Goal: Task Accomplishment & Management: Manage account settings

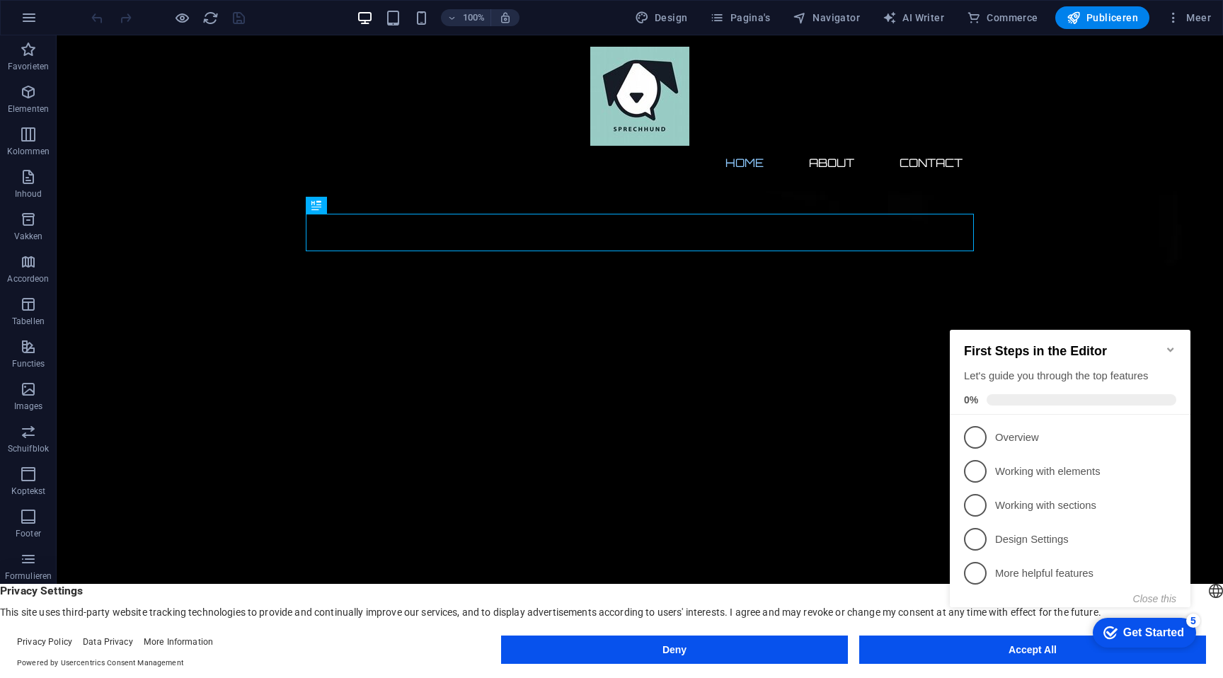
click at [924, 646] on button "Accept All" at bounding box center [1032, 650] width 347 height 28
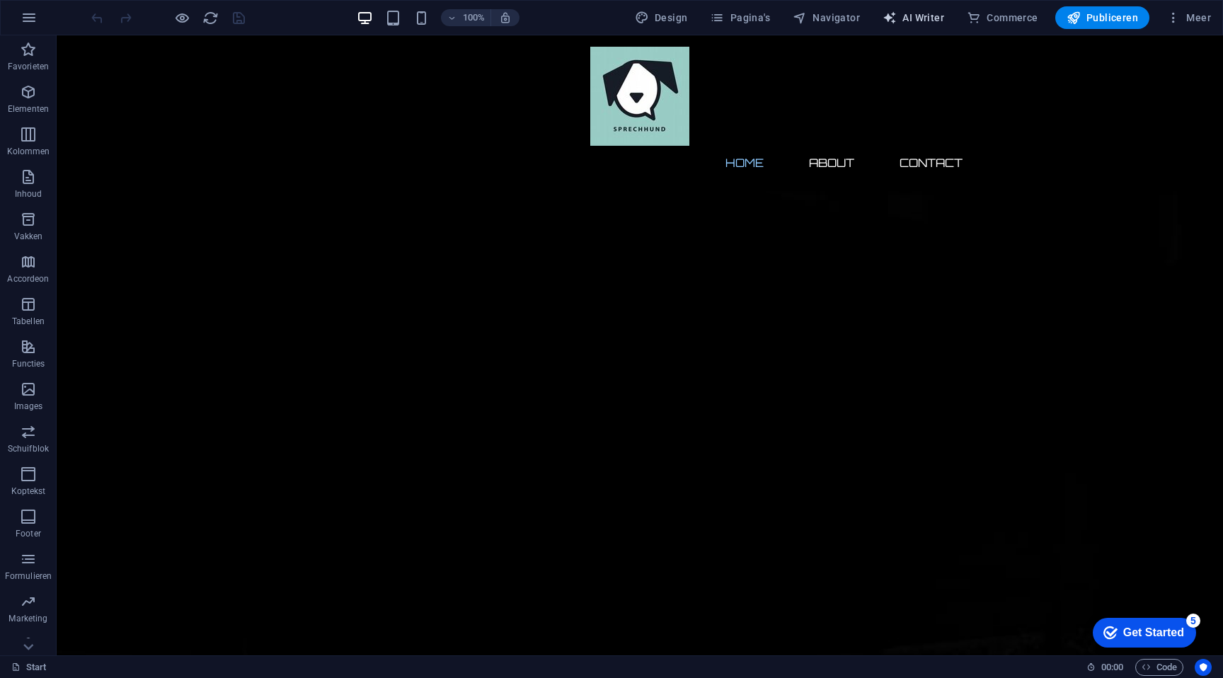
click at [908, 21] on span "AI Writer" at bounding box center [914, 18] width 62 height 14
select select "English"
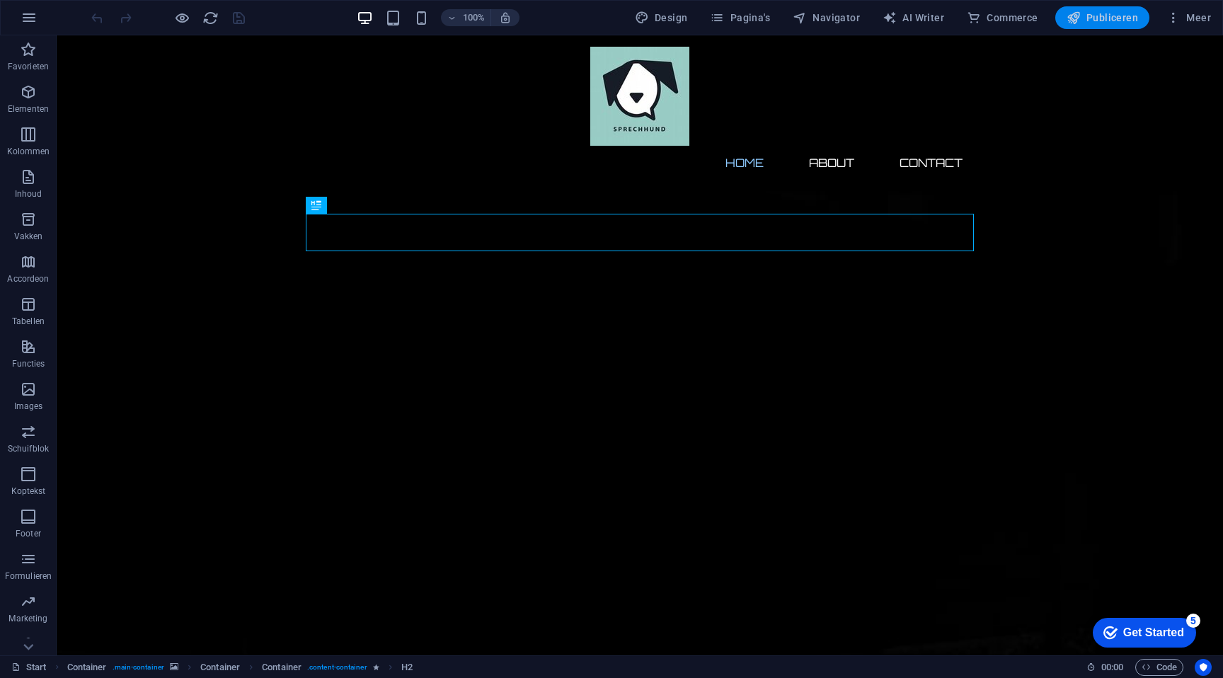
click at [1105, 23] on span "Publiceren" at bounding box center [1102, 18] width 71 height 14
click at [1090, 24] on span "Publiceren" at bounding box center [1102, 18] width 71 height 14
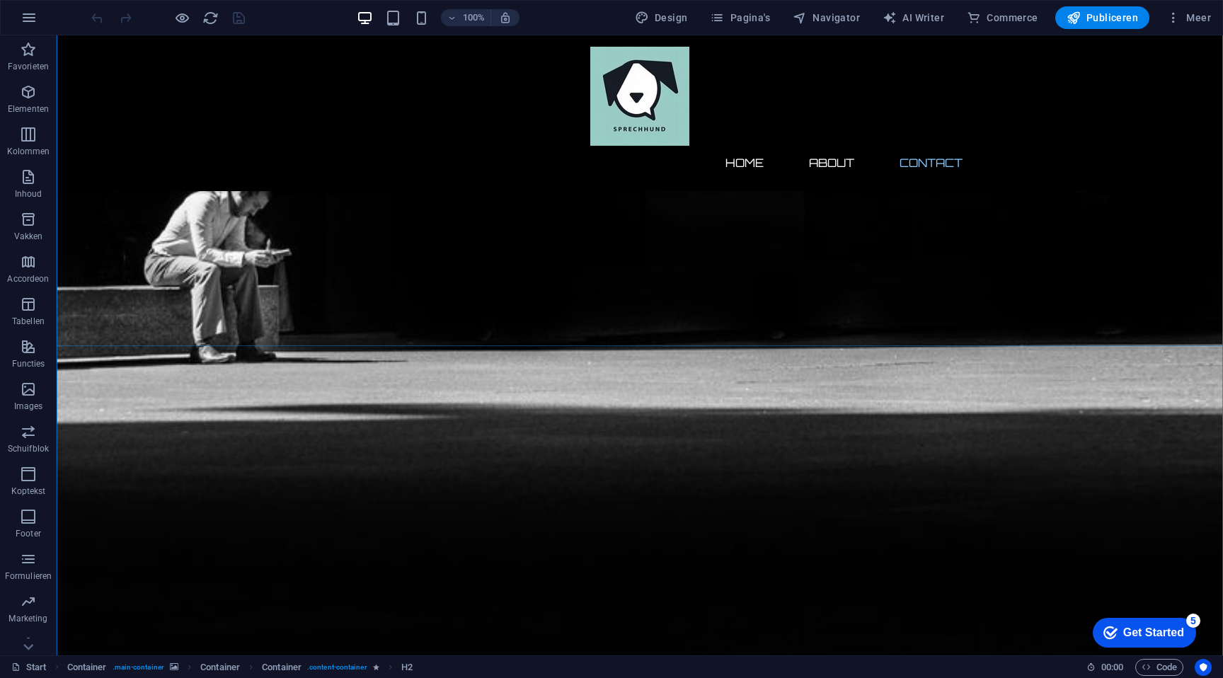
scroll to position [1031, 0]
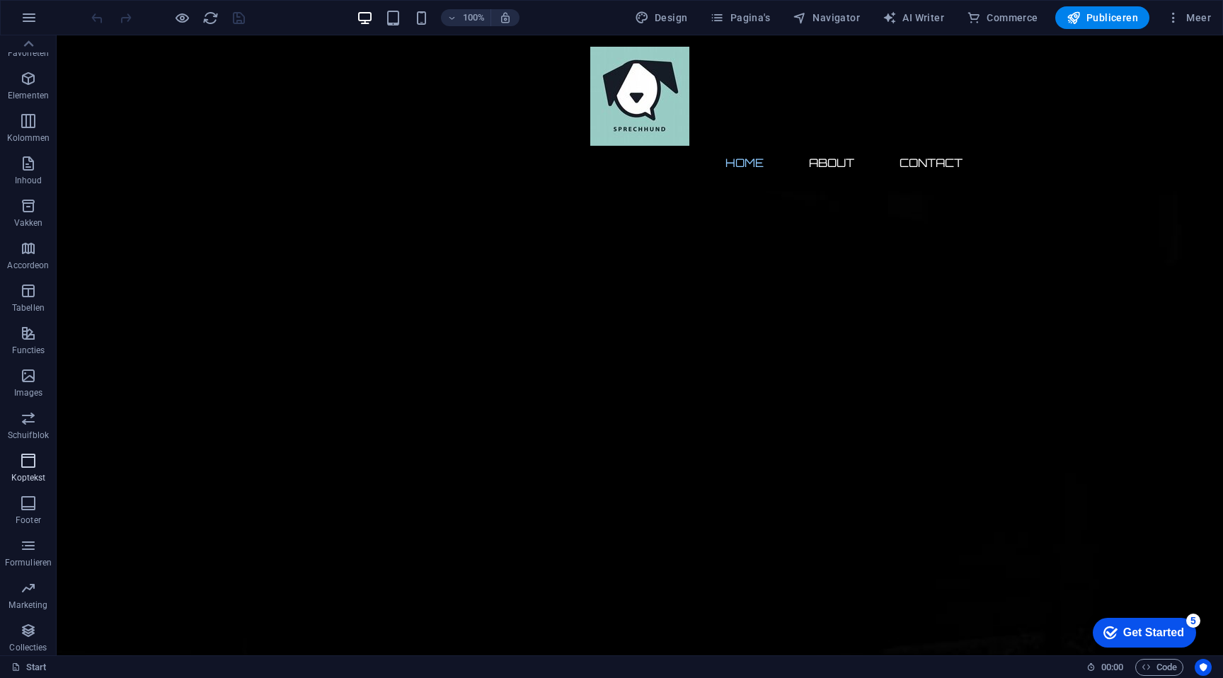
scroll to position [0, 0]
click at [681, 15] on span "Design" at bounding box center [661, 18] width 53 height 14
select select "px"
select select "300"
select select "px"
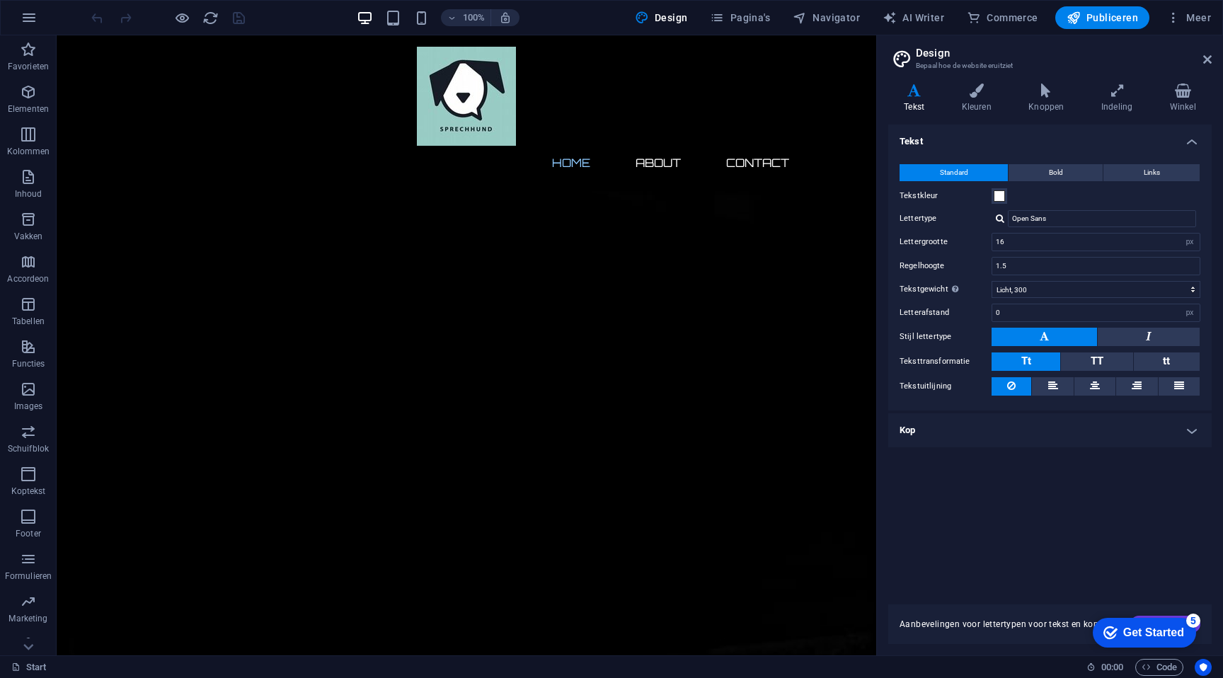
click at [1007, 62] on h3 "Bepaal hoe de website eruitziet" at bounding box center [1050, 65] width 268 height 13
click at [1207, 62] on icon at bounding box center [1207, 59] width 8 height 11
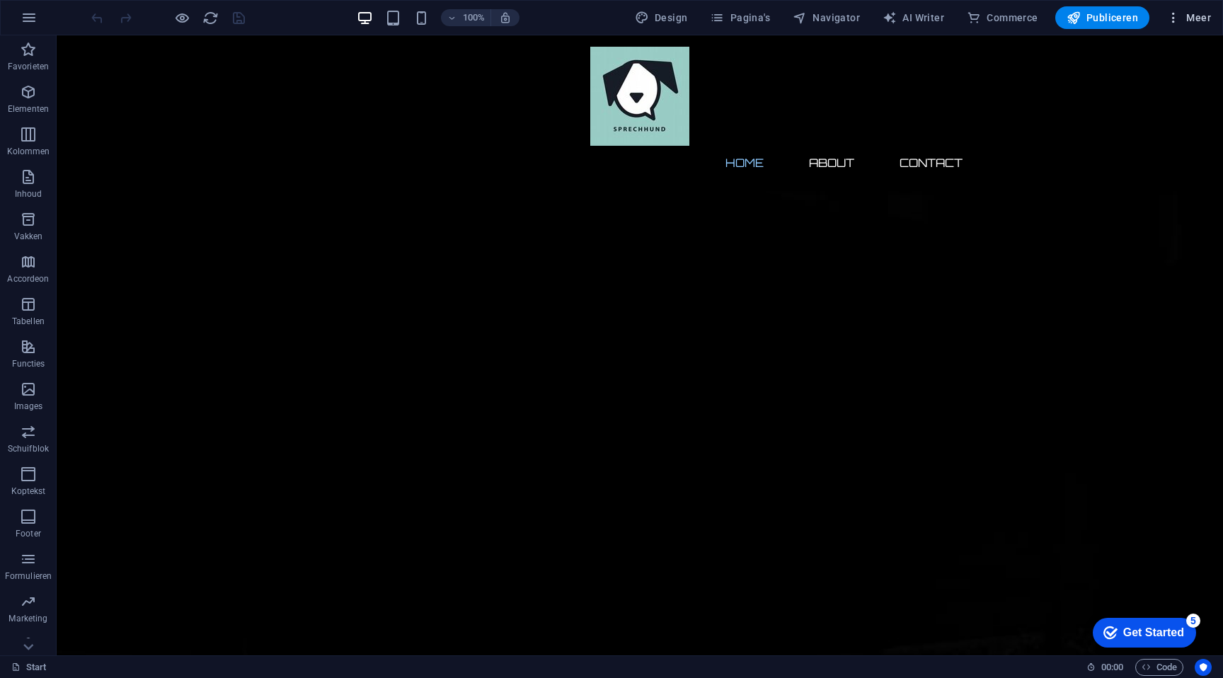
click at [1167, 22] on icon "button" at bounding box center [1173, 18] width 14 height 14
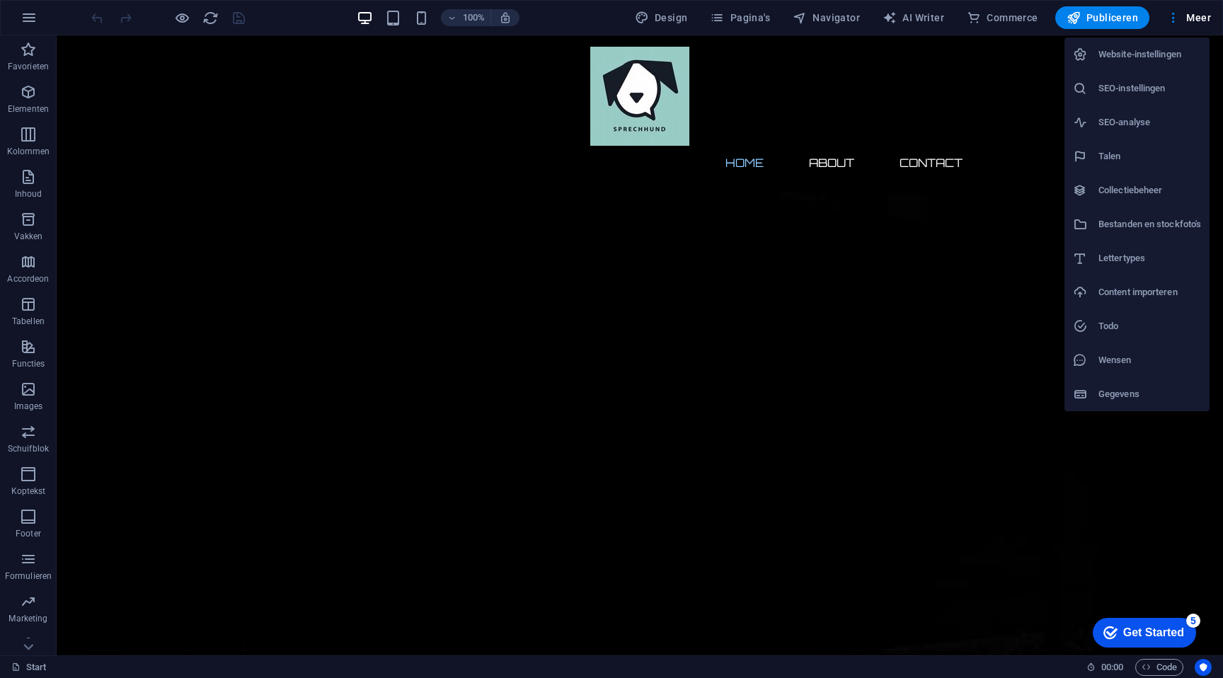
click at [1149, 50] on h6 "Website-instellingen" at bounding box center [1149, 54] width 103 height 17
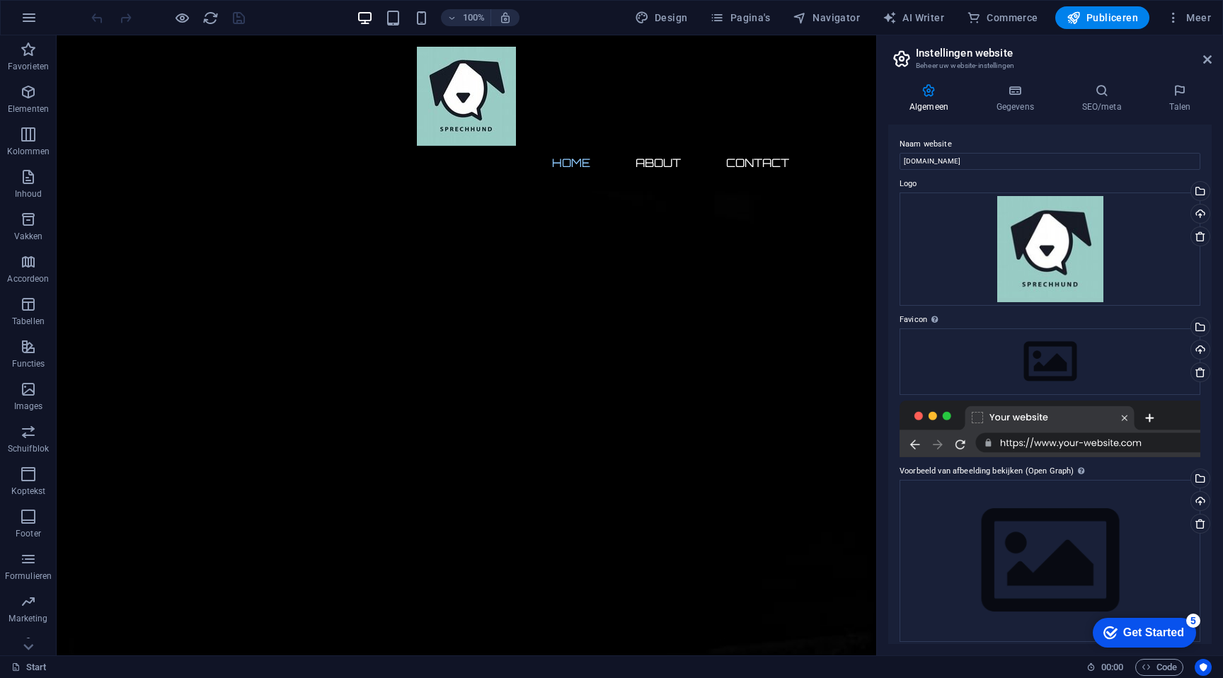
scroll to position [9, 0]
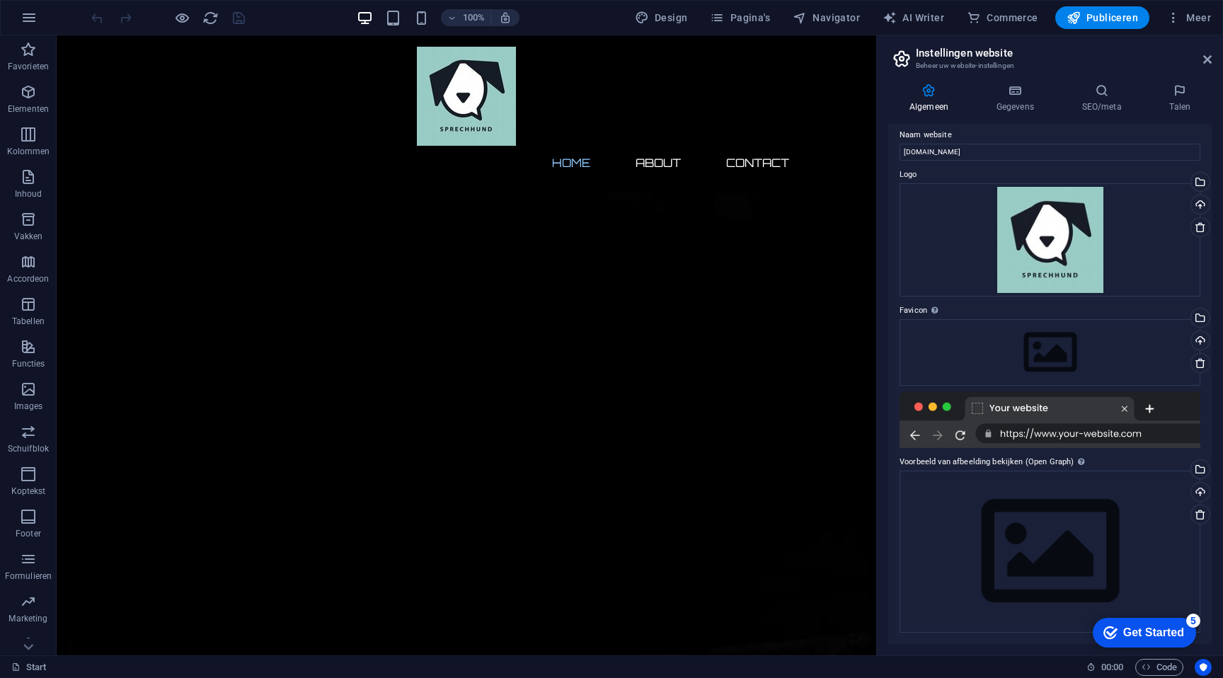
click at [1032, 434] on div at bounding box center [1050, 419] width 301 height 57
click at [977, 151] on input "[DOMAIN_NAME]" at bounding box center [1050, 152] width 301 height 17
click at [1019, 109] on h4 "Gegevens" at bounding box center [1018, 99] width 86 height 30
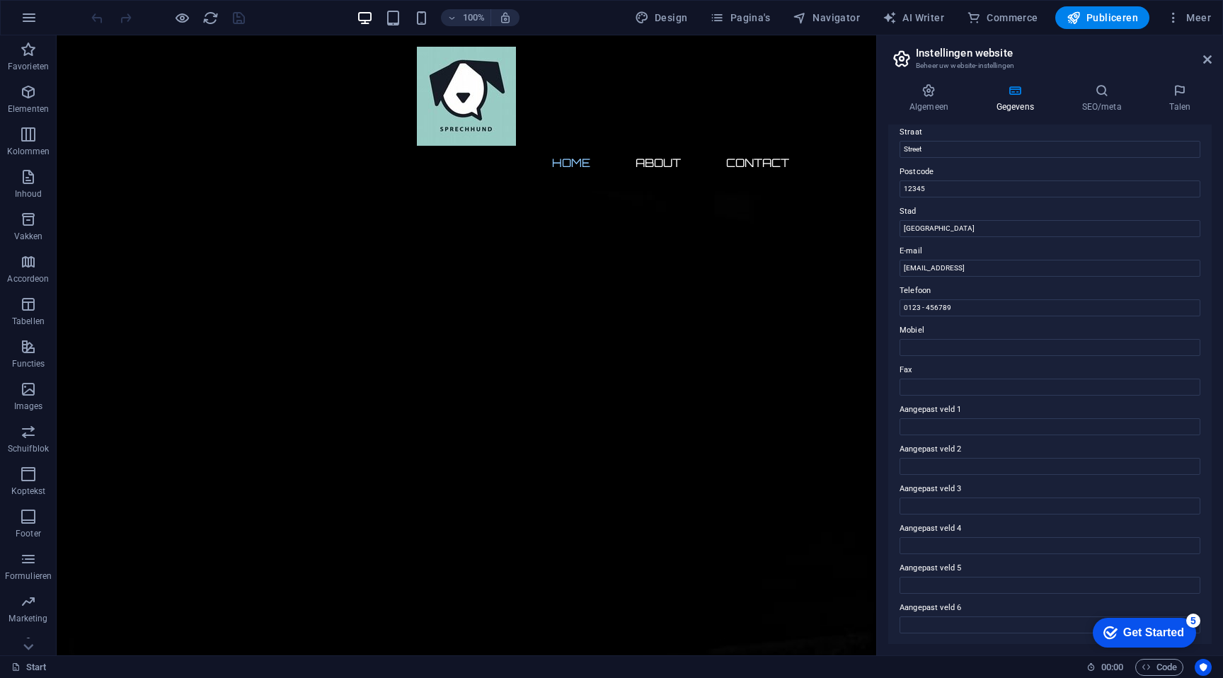
scroll to position [0, 0]
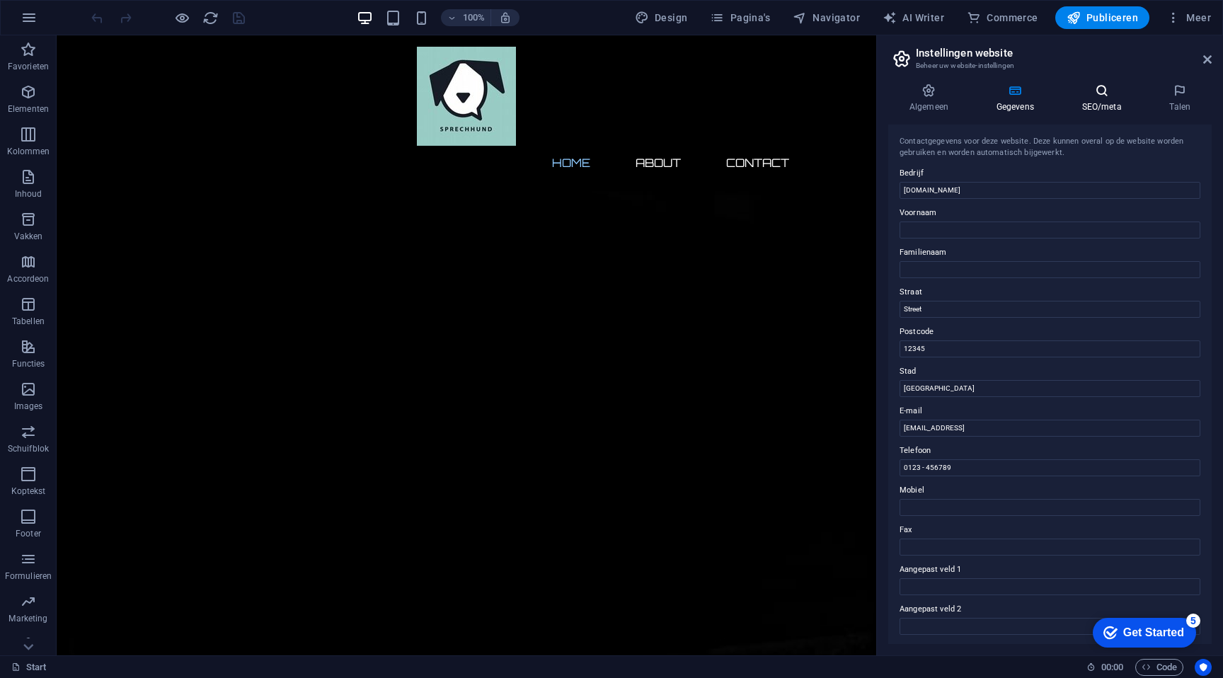
click at [1102, 104] on h4 "SEO/meta" at bounding box center [1105, 99] width 88 height 30
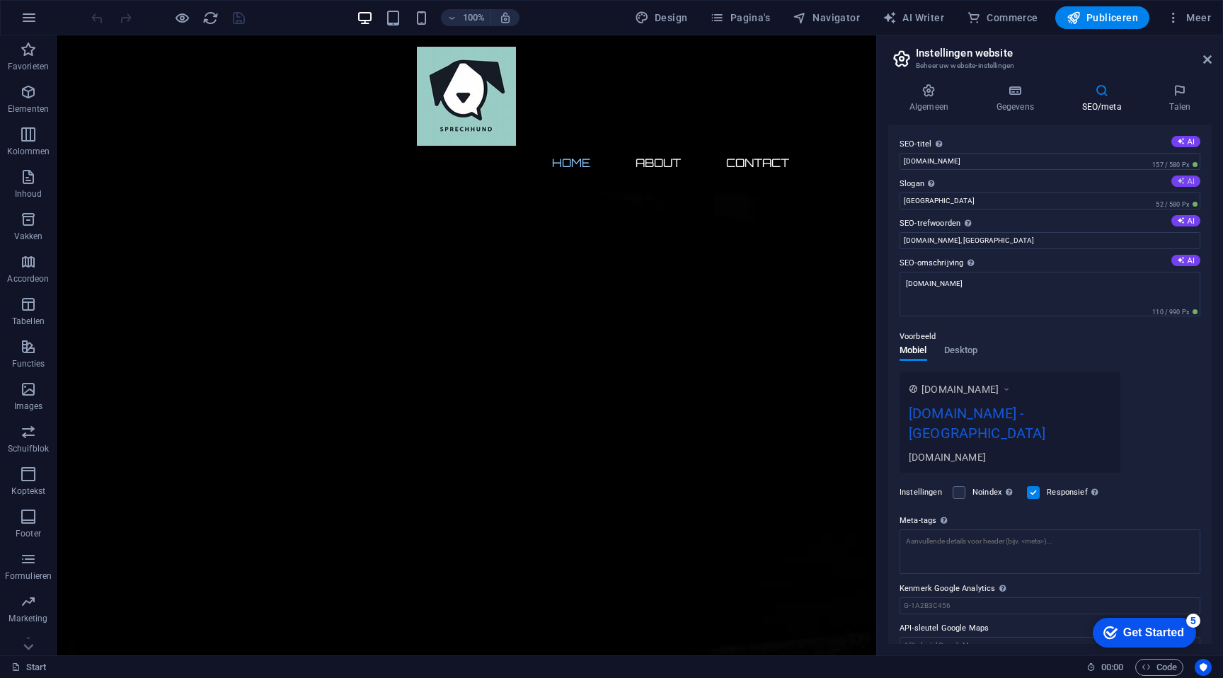
click at [1183, 182] on button "AI" at bounding box center [1185, 181] width 29 height 11
type input "De spanning stijgt, onze site komt eraan!"
click at [1180, 99] on h4 "Talen" at bounding box center [1180, 99] width 63 height 30
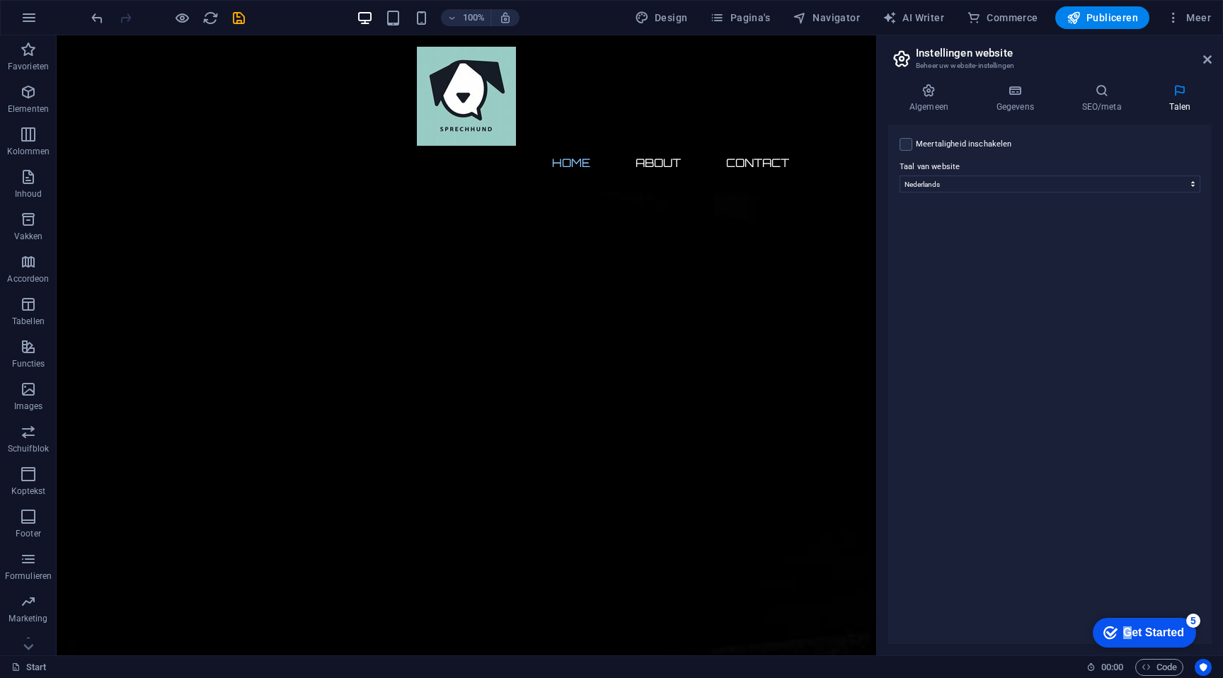
drag, startPoint x: 1126, startPoint y: 625, endPoint x: 1142, endPoint y: 420, distance: 205.1
click at [1142, 611] on html "checkmark Get Started 5 First Steps in the Editor Let's guide you through the t…" at bounding box center [1141, 632] width 120 height 42
click at [1092, 13] on span "Publiceren" at bounding box center [1102, 18] width 71 height 14
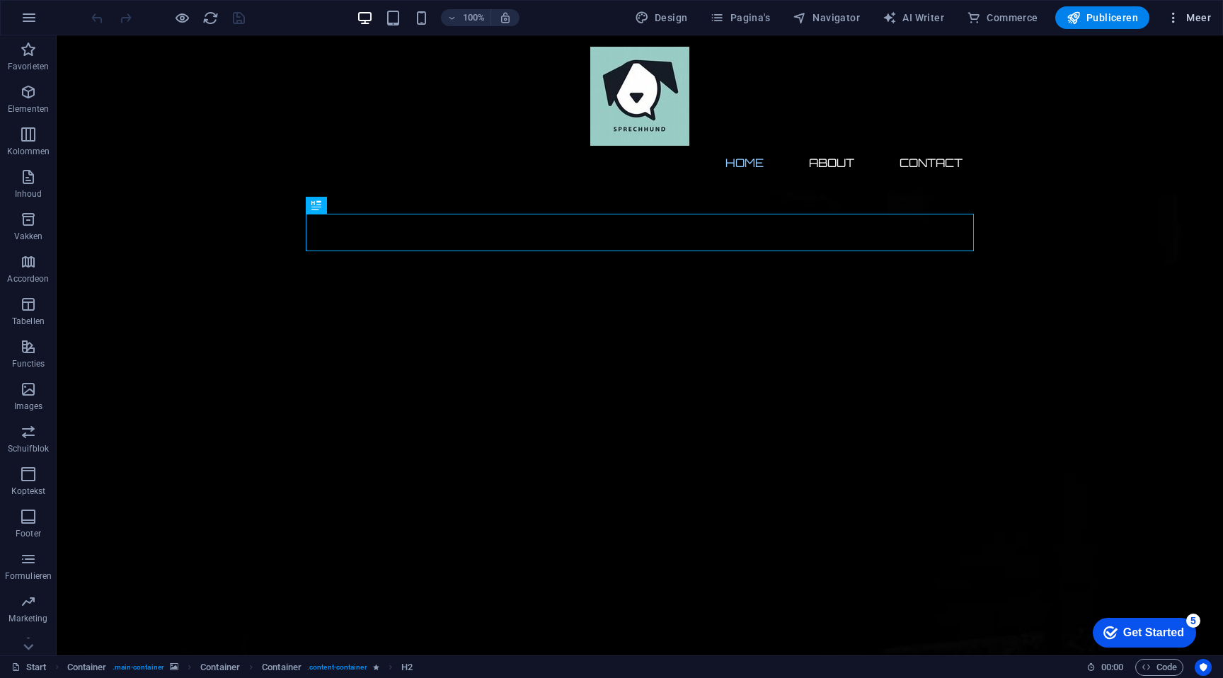
click at [1193, 11] on span "Meer" at bounding box center [1188, 18] width 45 height 14
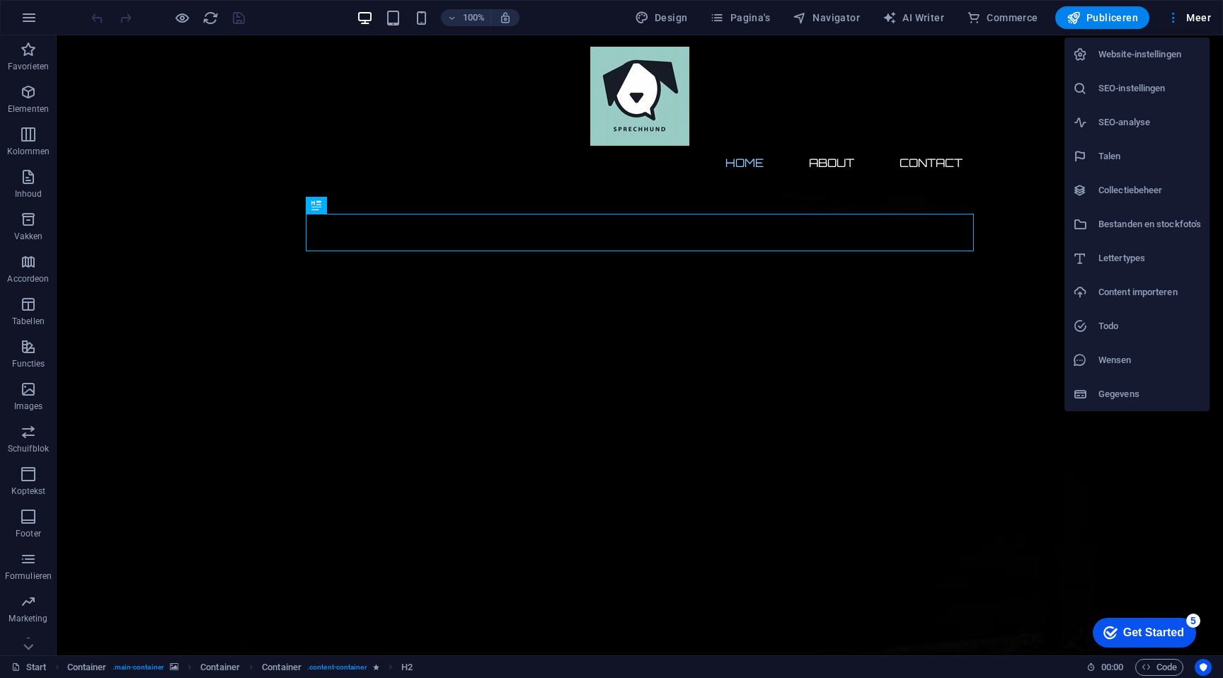
click at [1139, 51] on h6 "Website-instellingen" at bounding box center [1149, 54] width 103 height 17
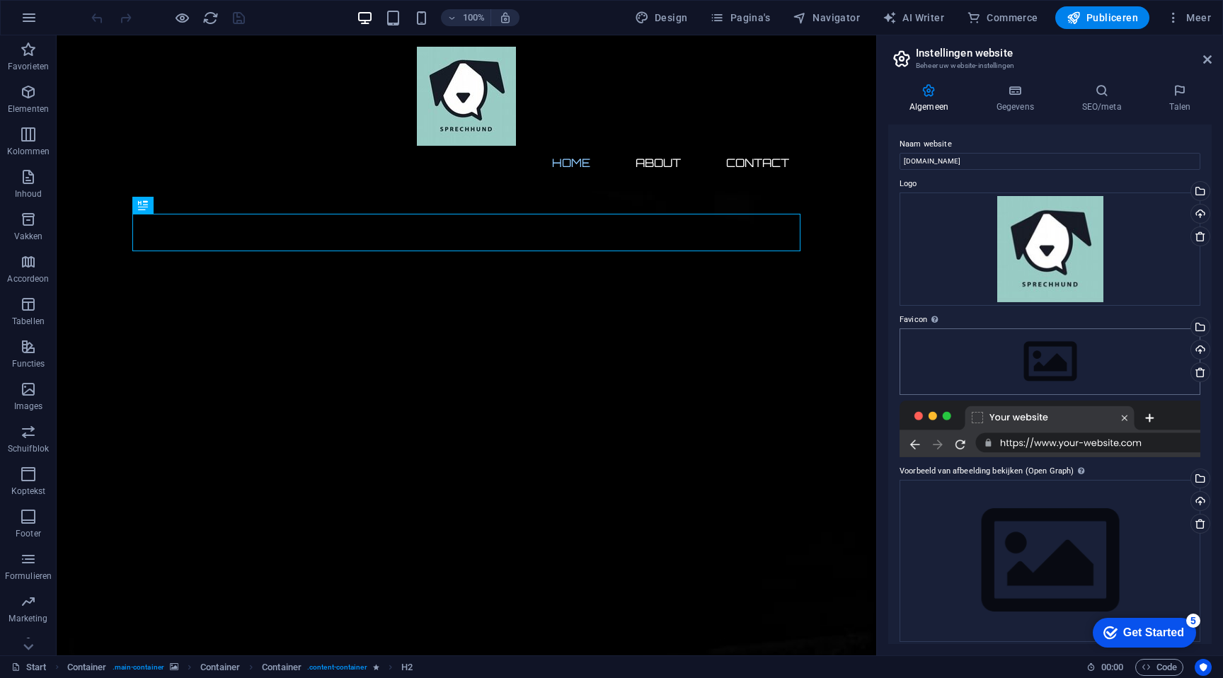
scroll to position [9, 0]
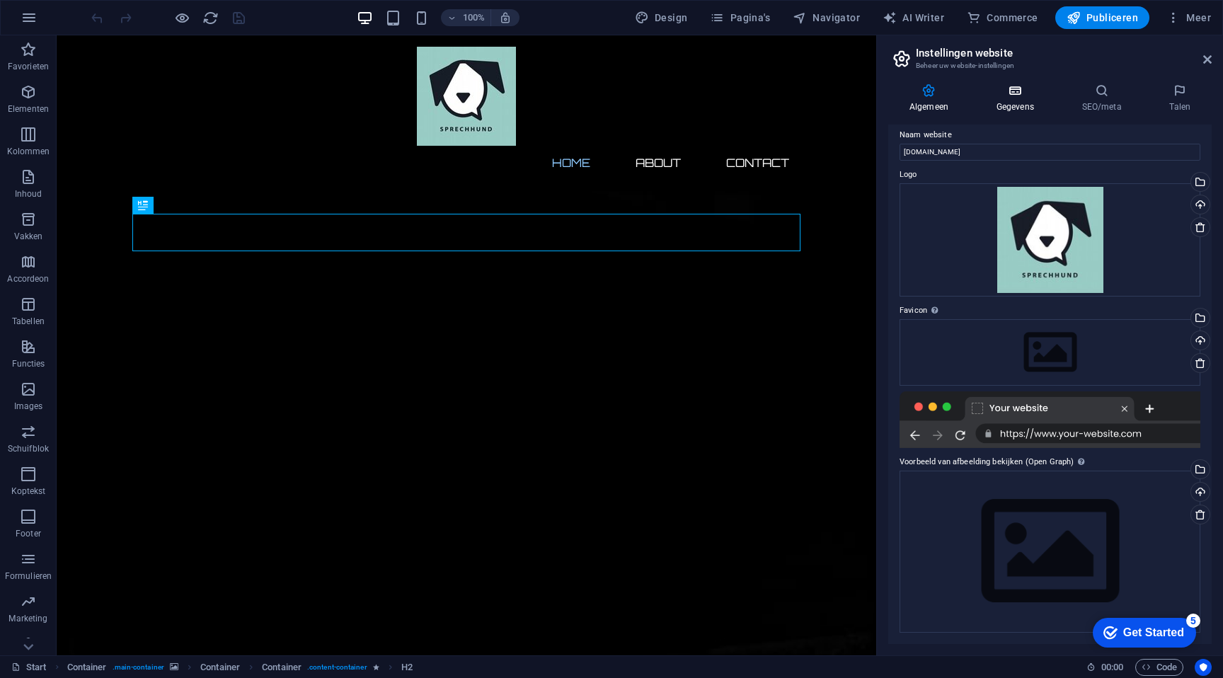
click at [1019, 102] on h4 "Gegevens" at bounding box center [1018, 99] width 86 height 30
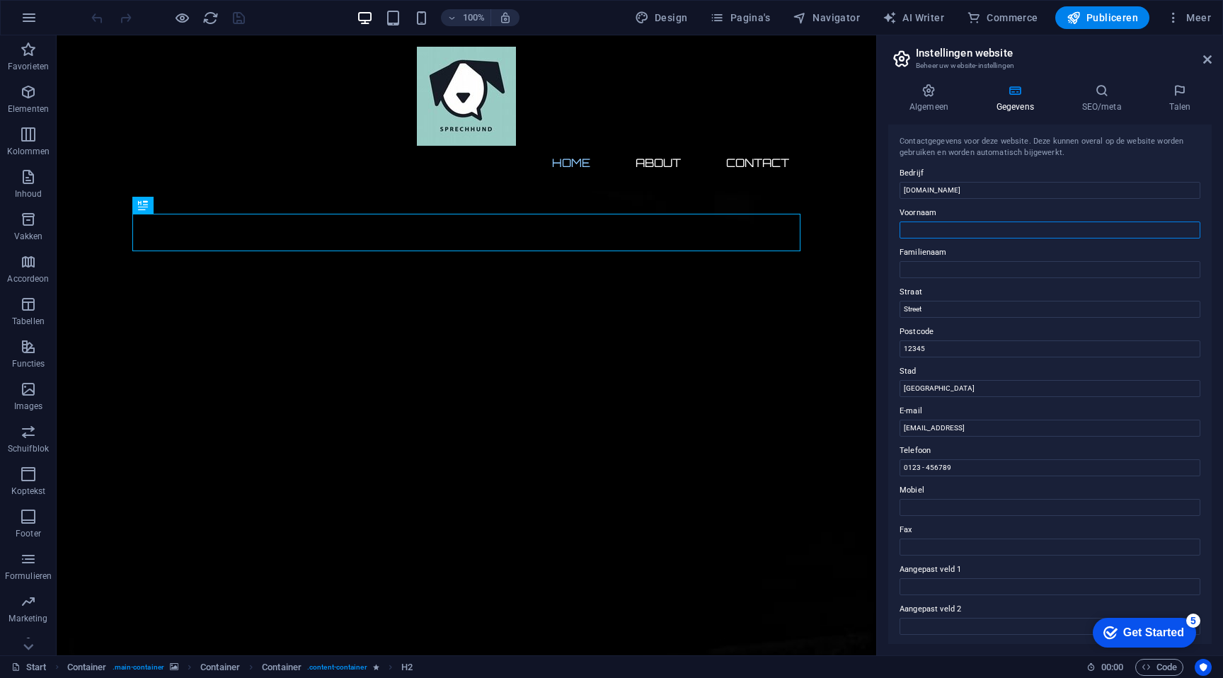
click at [946, 234] on input "Voornaam" at bounding box center [1050, 230] width 301 height 17
type input "[PERSON_NAME]"
type input "Adriaens"
click at [939, 309] on input "Street" at bounding box center [1050, 309] width 301 height 17
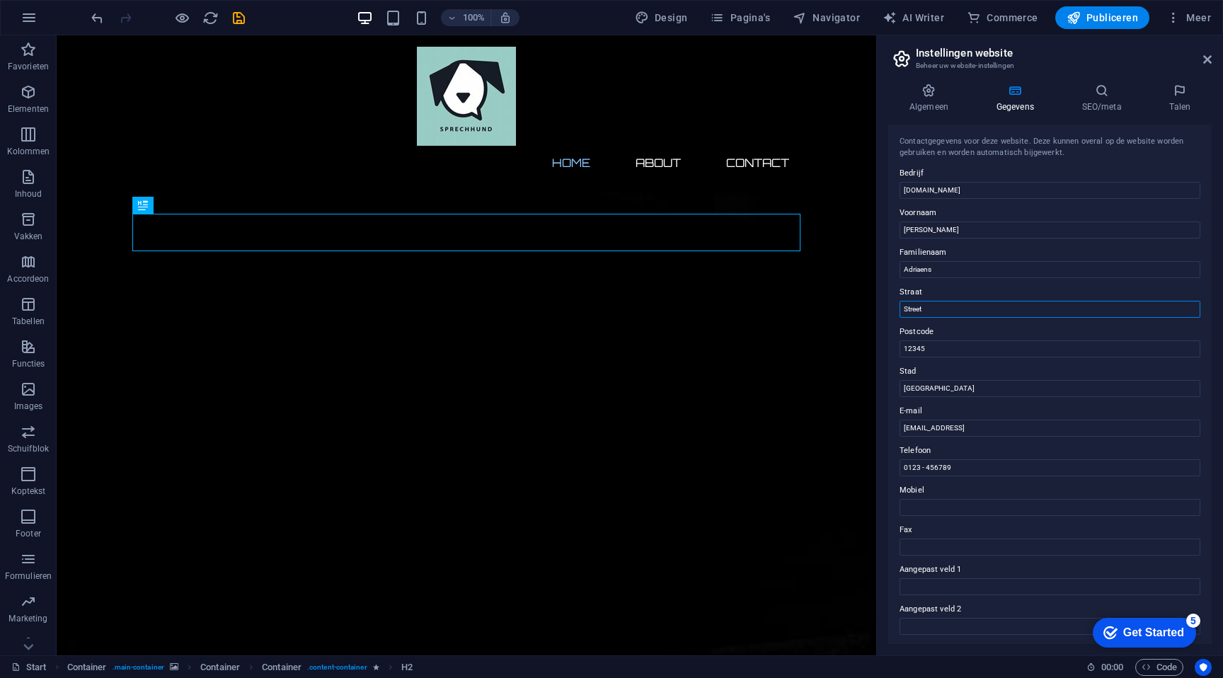
click at [939, 309] on input "Street" at bounding box center [1050, 309] width 301 height 17
type input "[STREET_ADDRESS]"
type input "9000"
type input "Gent"
type input "[PERSON_NAME][EMAIL_ADDRESS][DOMAIN_NAME]"
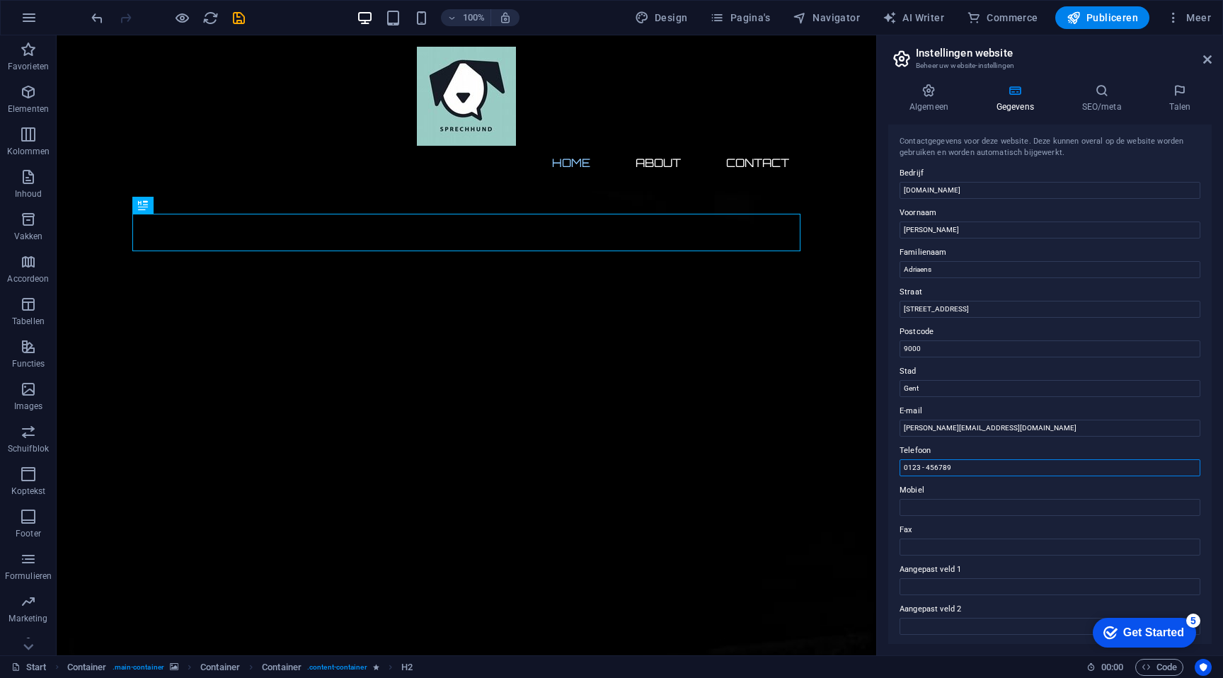
click at [990, 469] on input "0123 - 456789" at bounding box center [1050, 467] width 301 height 17
type input "0472844343"
click at [981, 471] on input "0472844343" at bounding box center [1050, 467] width 301 height 17
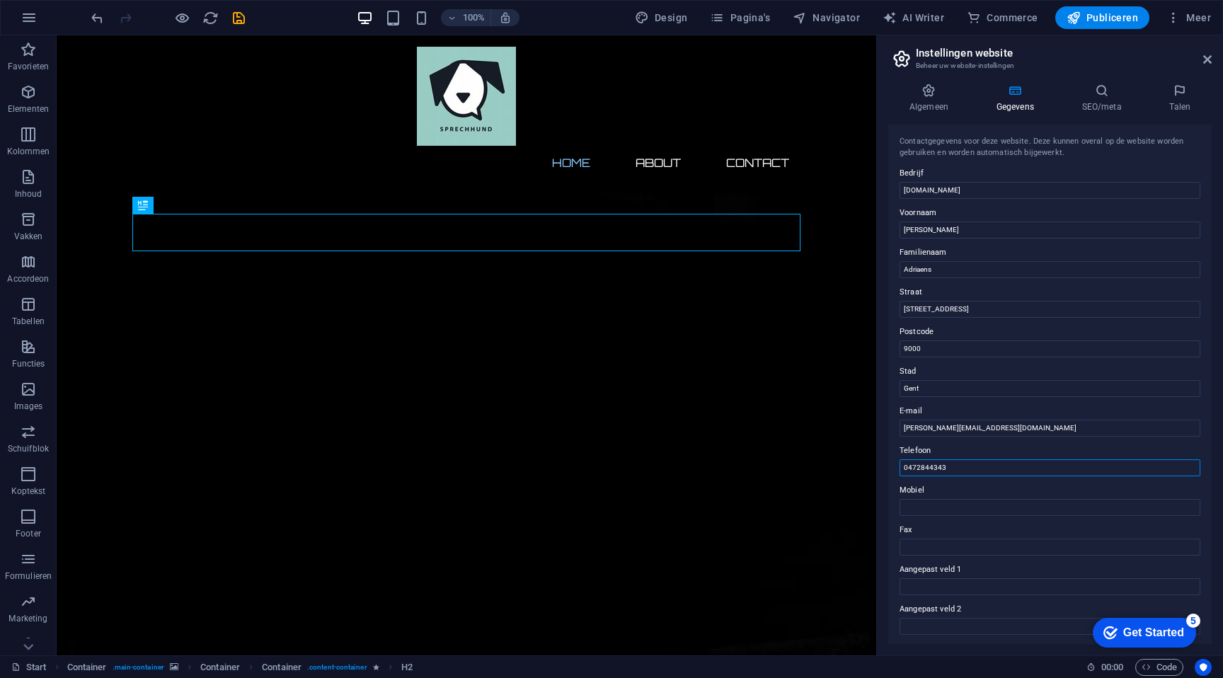
click at [981, 471] on input "0472844343" at bounding box center [1050, 467] width 301 height 17
click at [952, 504] on input "Mobiel" at bounding box center [1050, 507] width 301 height 17
paste input "0472844343"
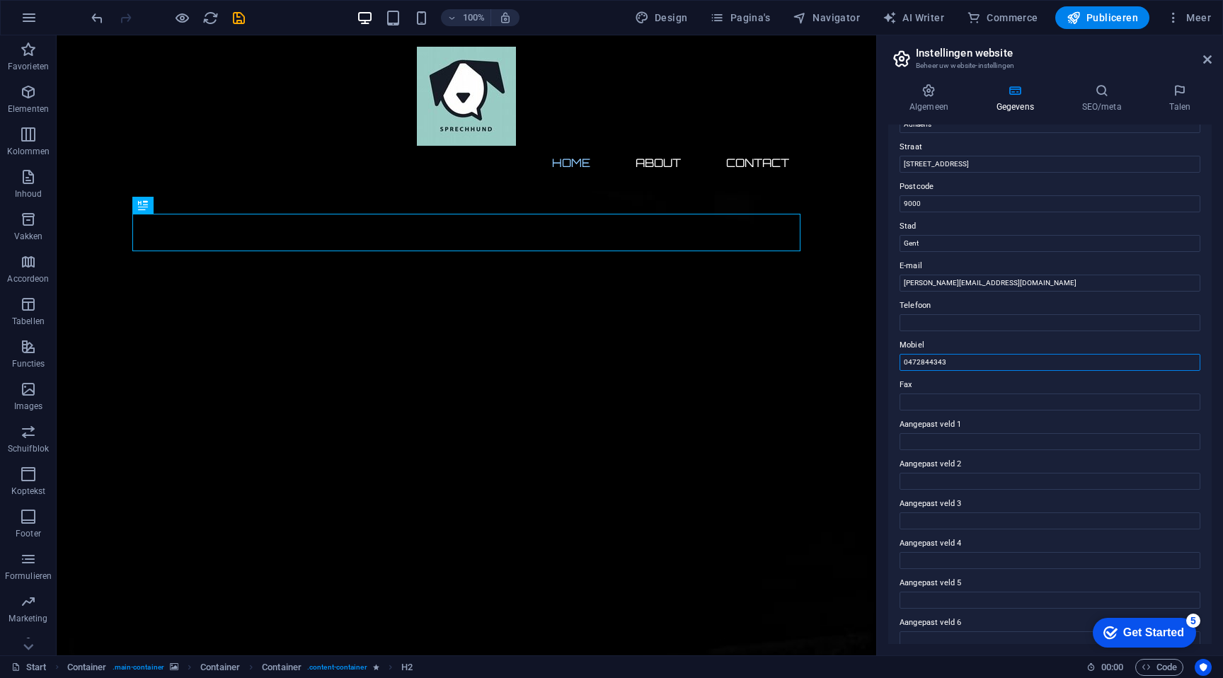
scroll to position [160, 0]
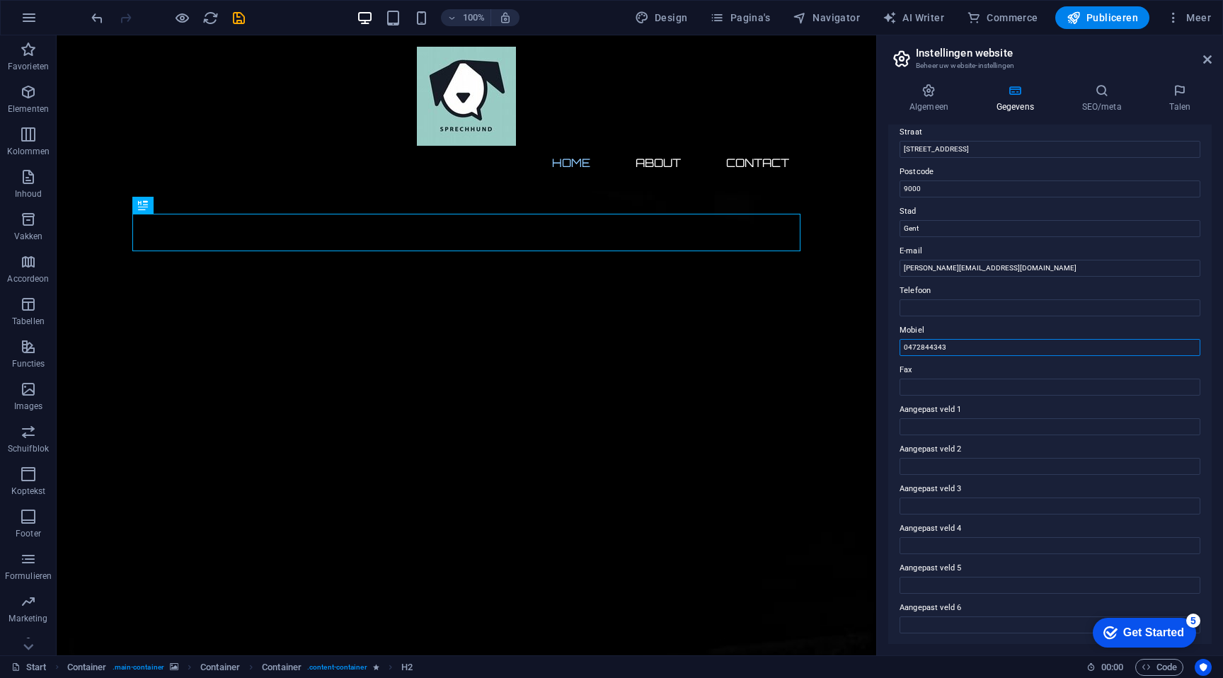
type input "0472844343"
click at [1040, 376] on label "Fax" at bounding box center [1050, 370] width 301 height 17
click at [1040, 379] on input "Fax" at bounding box center [1050, 387] width 301 height 17
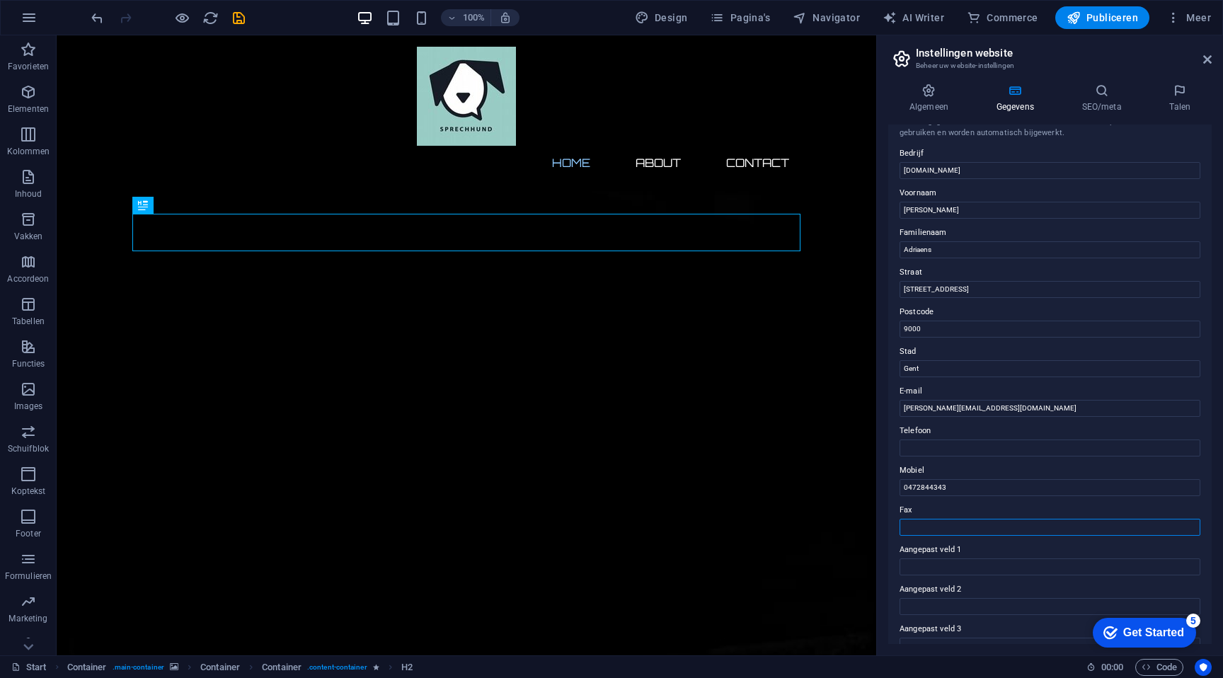
scroll to position [0, 0]
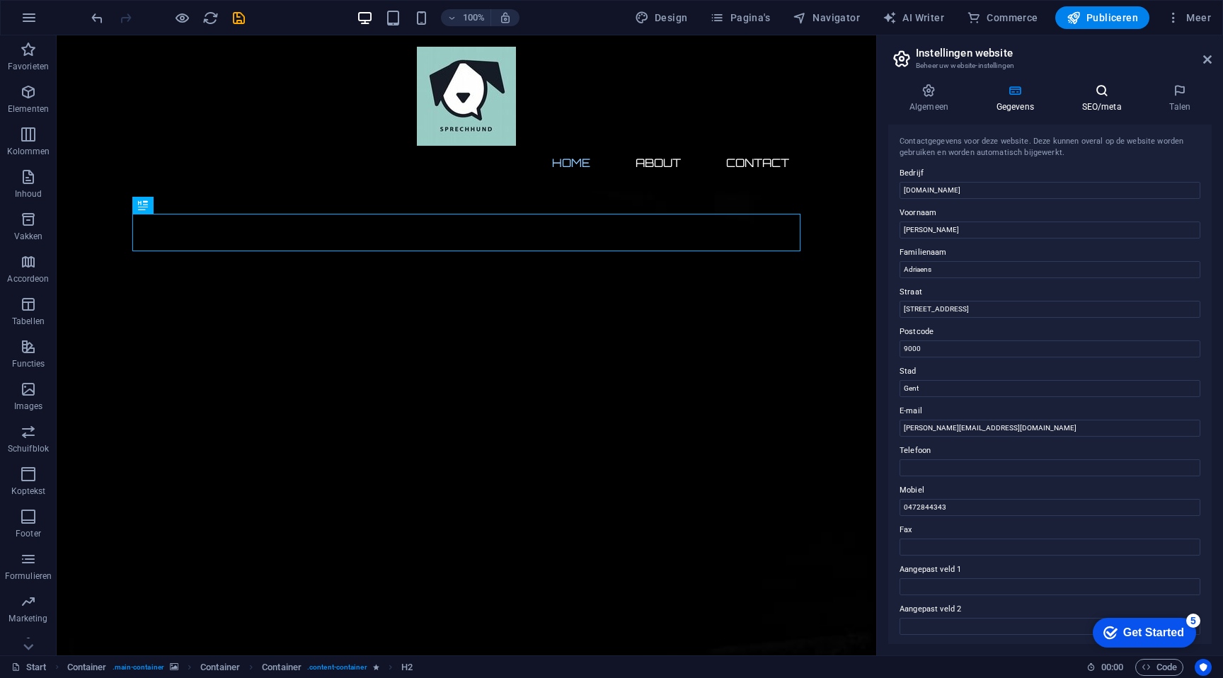
click at [1083, 103] on h4 "SEO/meta" at bounding box center [1105, 99] width 88 height 30
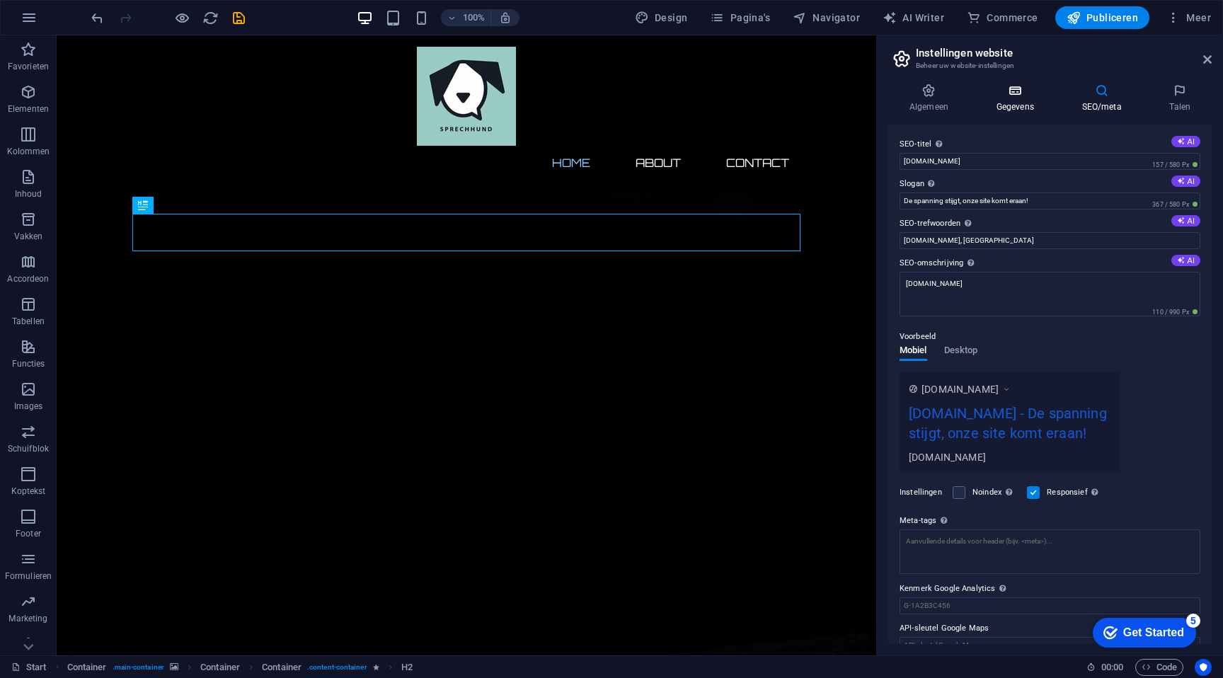
click at [1023, 98] on h4 "Gegevens" at bounding box center [1018, 99] width 86 height 30
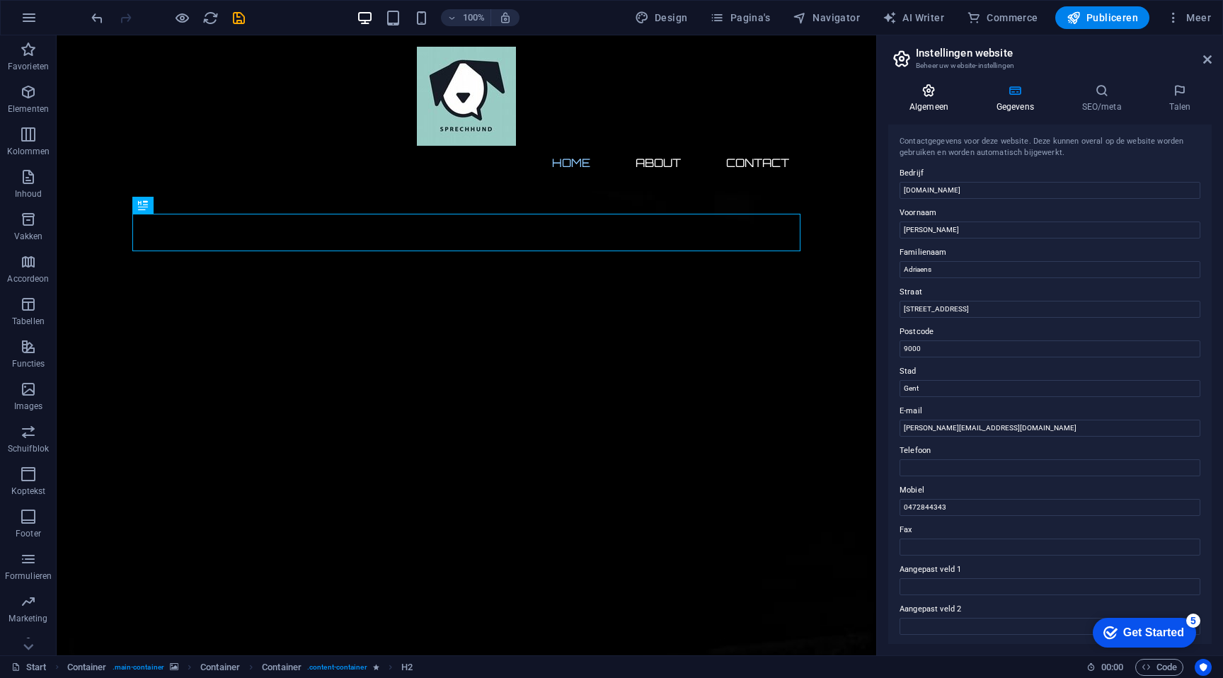
click at [944, 93] on icon at bounding box center [928, 91] width 81 height 14
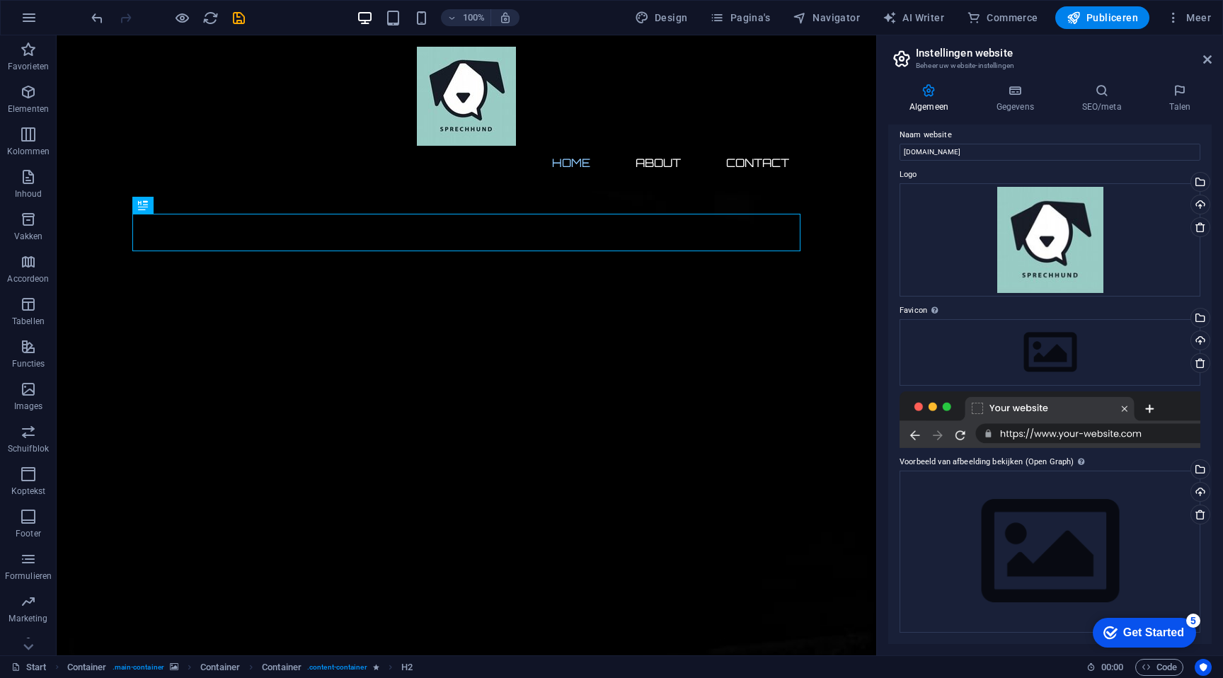
click at [1200, 59] on header "Instellingen website Beheer uw website-instellingen" at bounding box center [1051, 53] width 321 height 37
click at [1201, 56] on h2 "Instellingen website" at bounding box center [1064, 53] width 296 height 13
click at [1205, 57] on icon at bounding box center [1207, 59] width 8 height 11
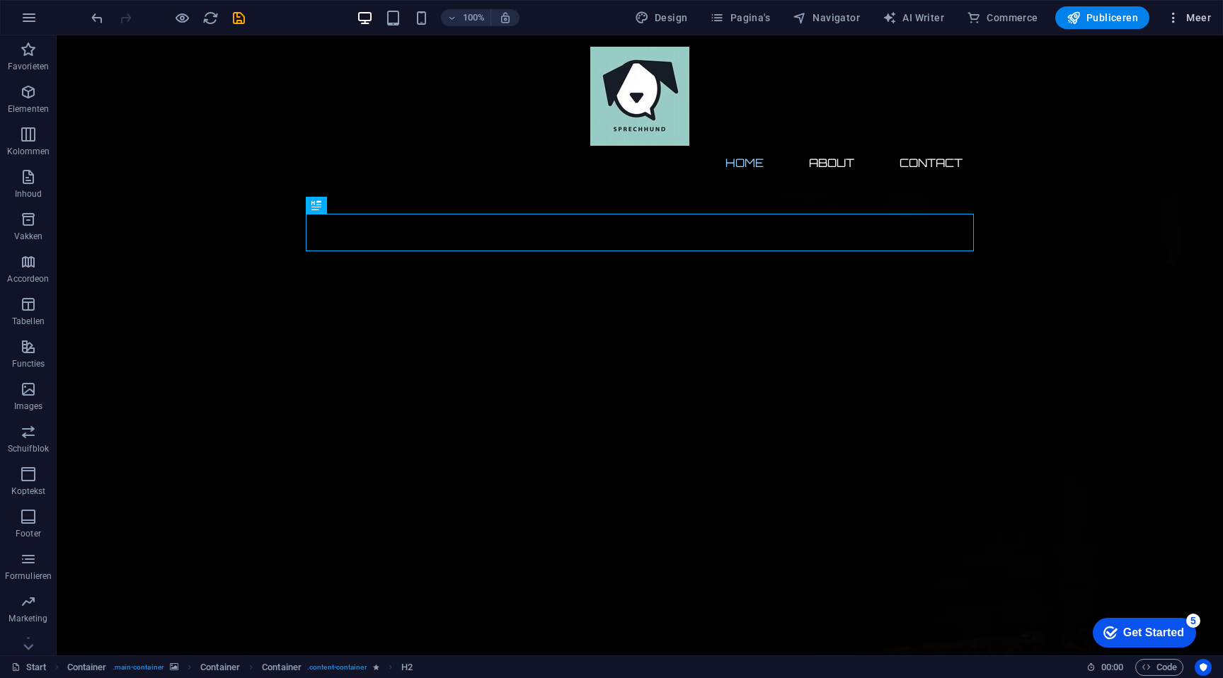
click at [1184, 16] on span "Meer" at bounding box center [1188, 18] width 45 height 14
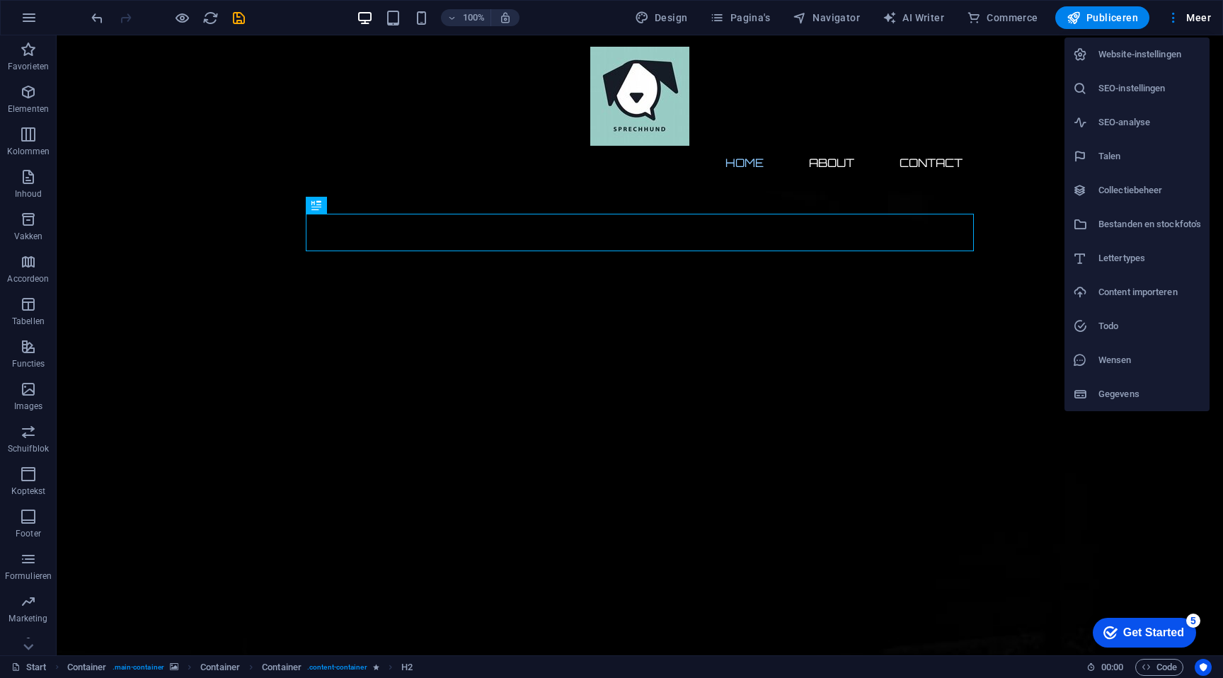
click at [1140, 52] on h6 "Website-instellingen" at bounding box center [1149, 54] width 103 height 17
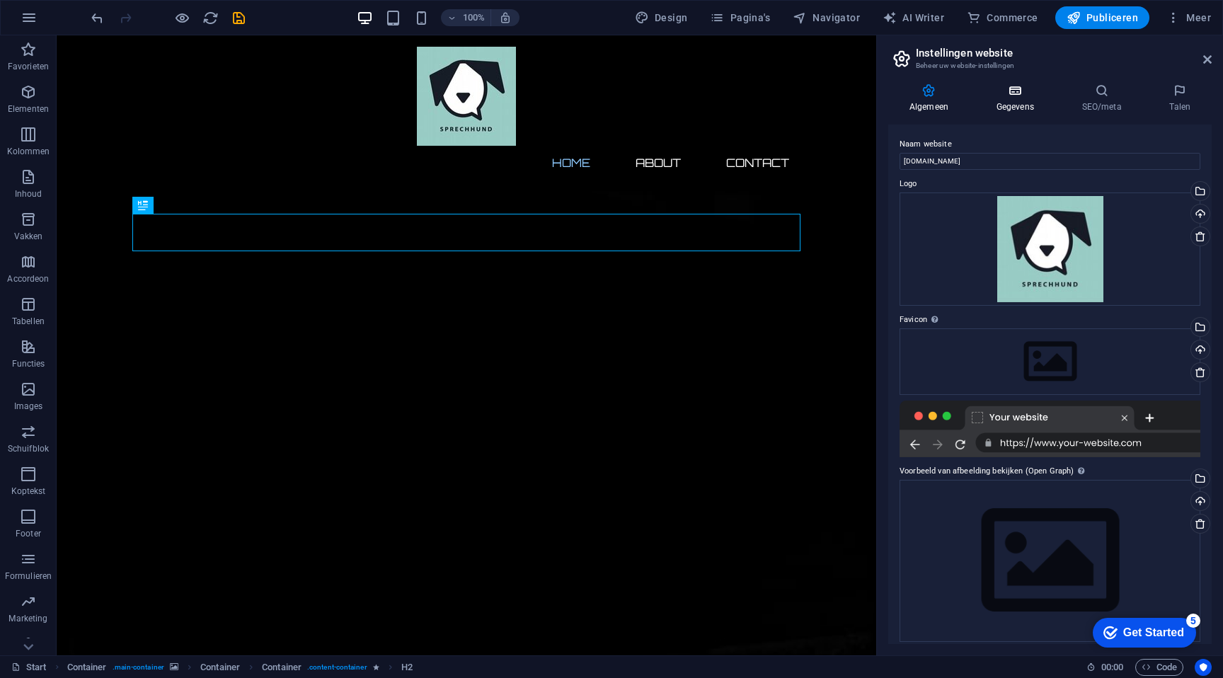
click at [1026, 96] on icon at bounding box center [1015, 91] width 80 height 14
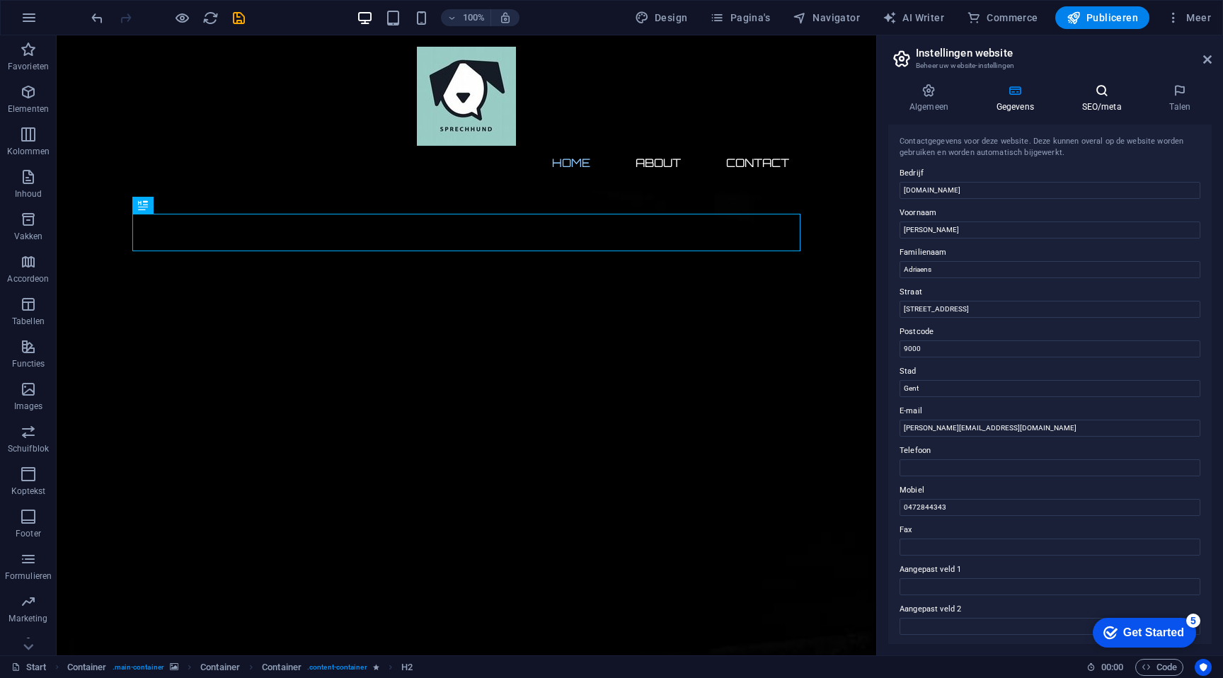
click at [1088, 98] on h4 "SEO/meta" at bounding box center [1105, 99] width 88 height 30
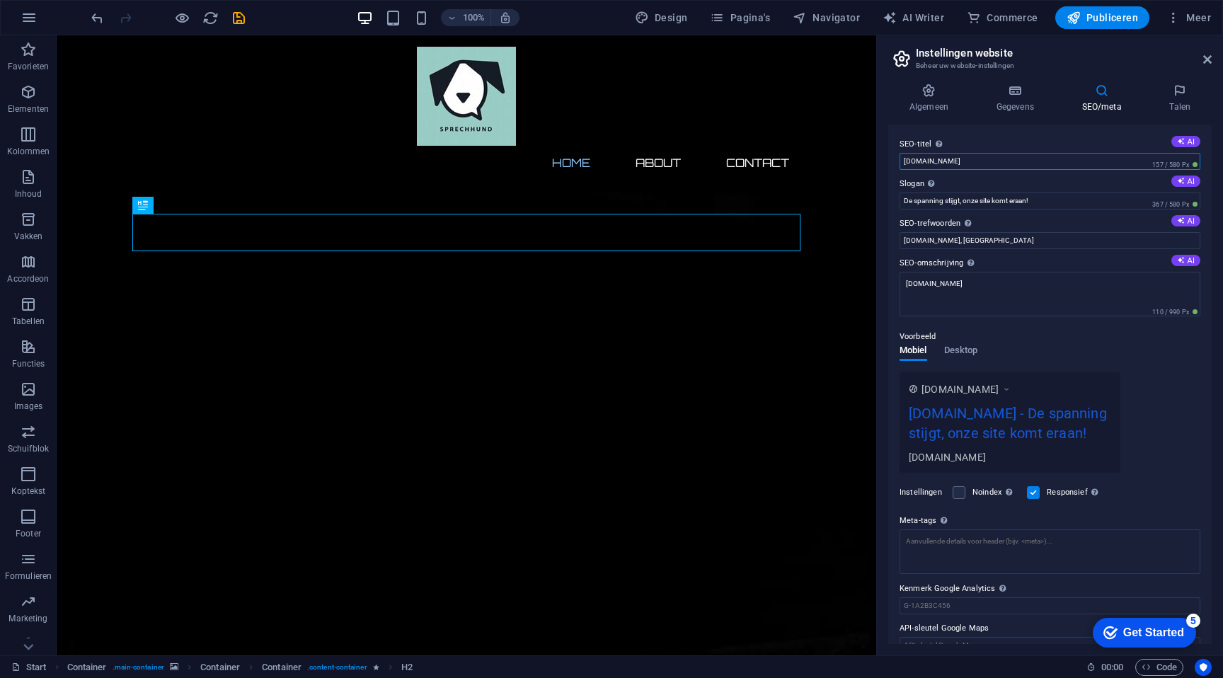
click at [971, 161] on input "[DOMAIN_NAME]" at bounding box center [1050, 161] width 301 height 17
type input "Verhalenverteller"
click at [1183, 180] on button "AI" at bounding box center [1185, 181] width 29 height 11
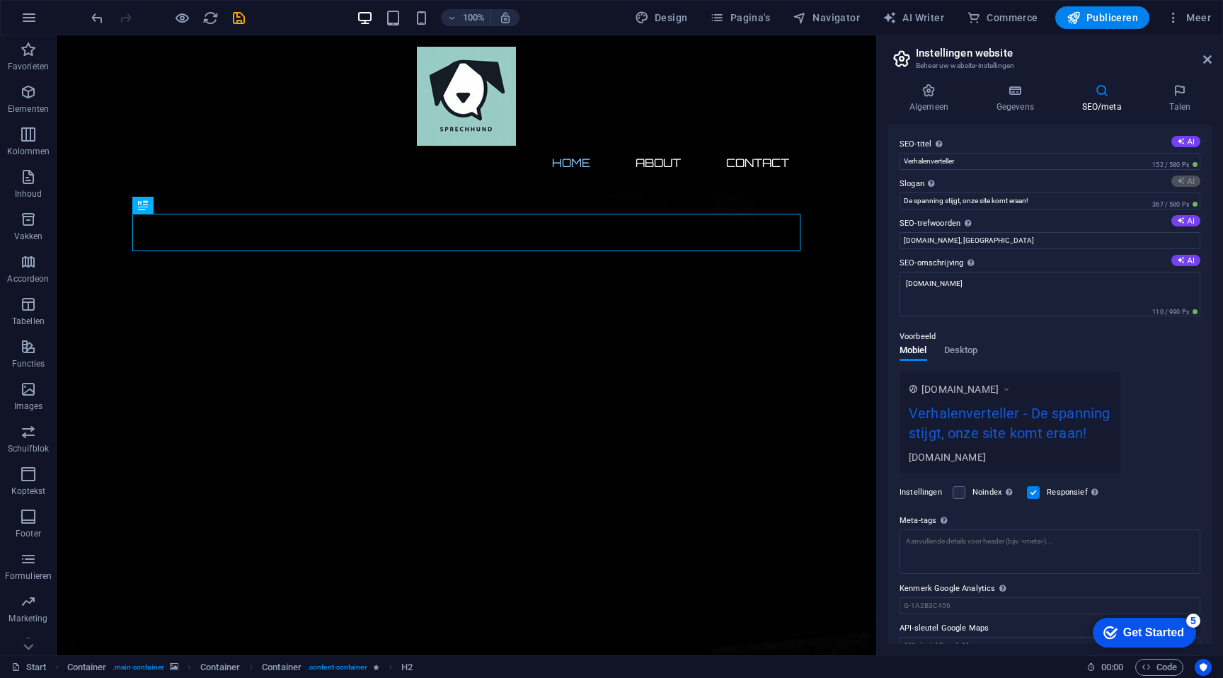
type input "Spannend wachten op onze nieuwe ervaringen!"
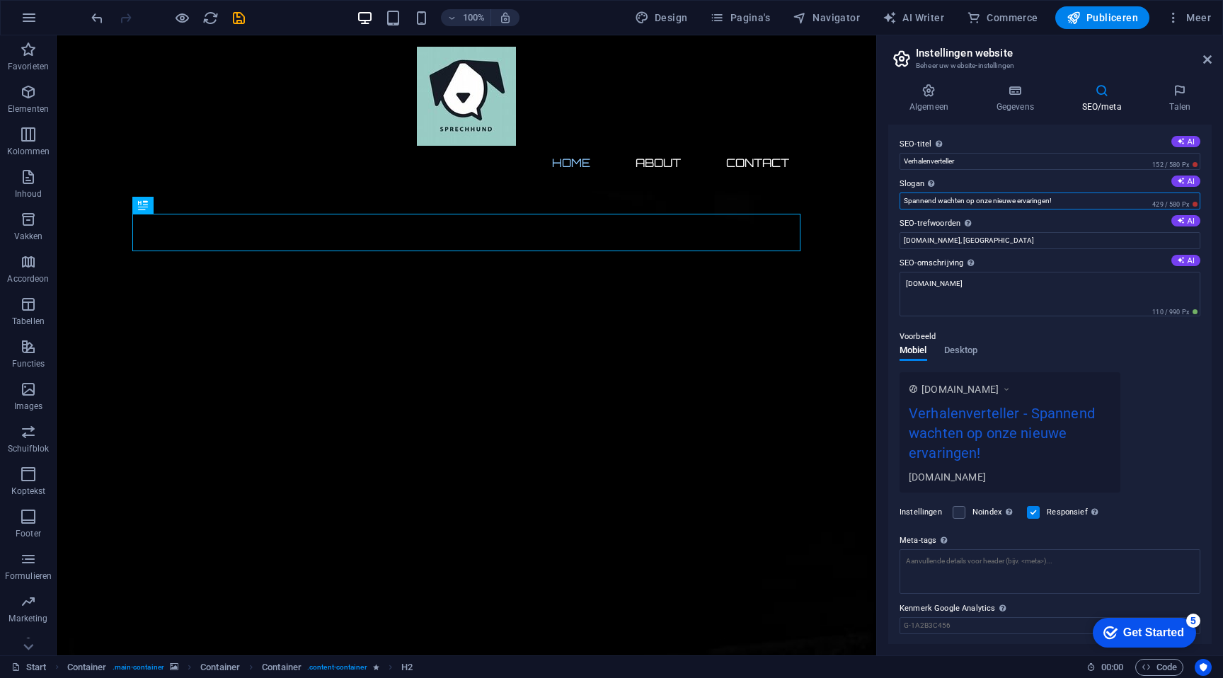
click at [1106, 206] on input "Spannend wachten op onze nieuwe ervaringen!" at bounding box center [1050, 201] width 301 height 17
click at [937, 163] on input "Verhalenverteller" at bounding box center [1050, 161] width 301 height 17
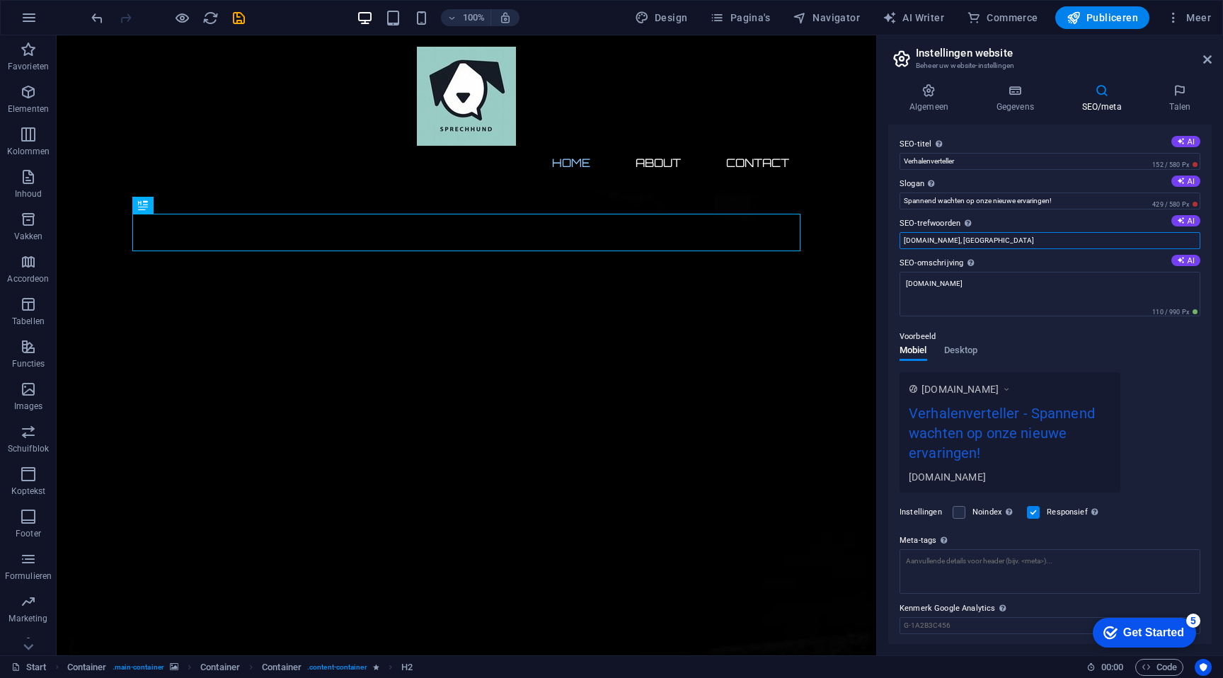
click at [970, 246] on input "[DOMAIN_NAME], [GEOGRAPHIC_DATA]" at bounding box center [1050, 240] width 301 height 17
paste input "Verhalenverteller"
type input "[DOMAIN_NAME], Verhalenverteller, [GEOGRAPHIC_DATA]"
click at [1055, 299] on textarea "[DOMAIN_NAME]" at bounding box center [1050, 294] width 301 height 45
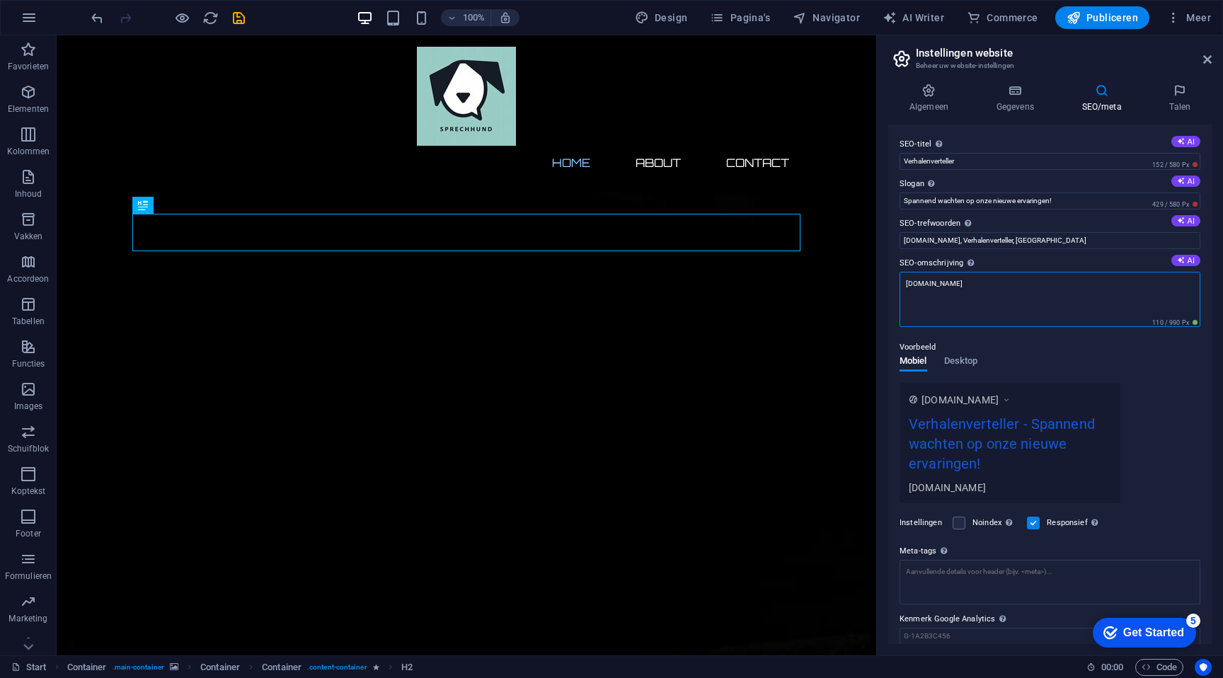
click at [1055, 299] on textarea "[DOMAIN_NAME]" at bounding box center [1050, 299] width 301 height 55
click at [986, 290] on textarea "[DOMAIN_NAME]" at bounding box center [1050, 299] width 301 height 55
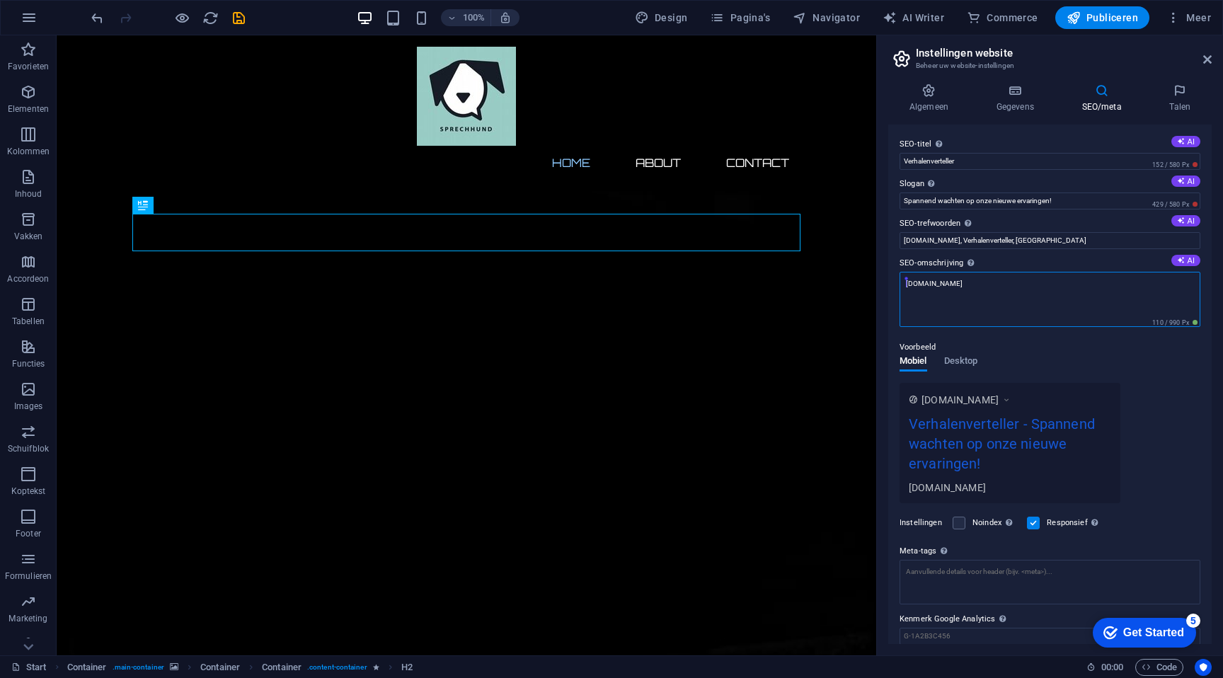
click at [986, 290] on textarea "[DOMAIN_NAME]" at bounding box center [1050, 299] width 301 height 55
paste textarea "Verhalenverteller"
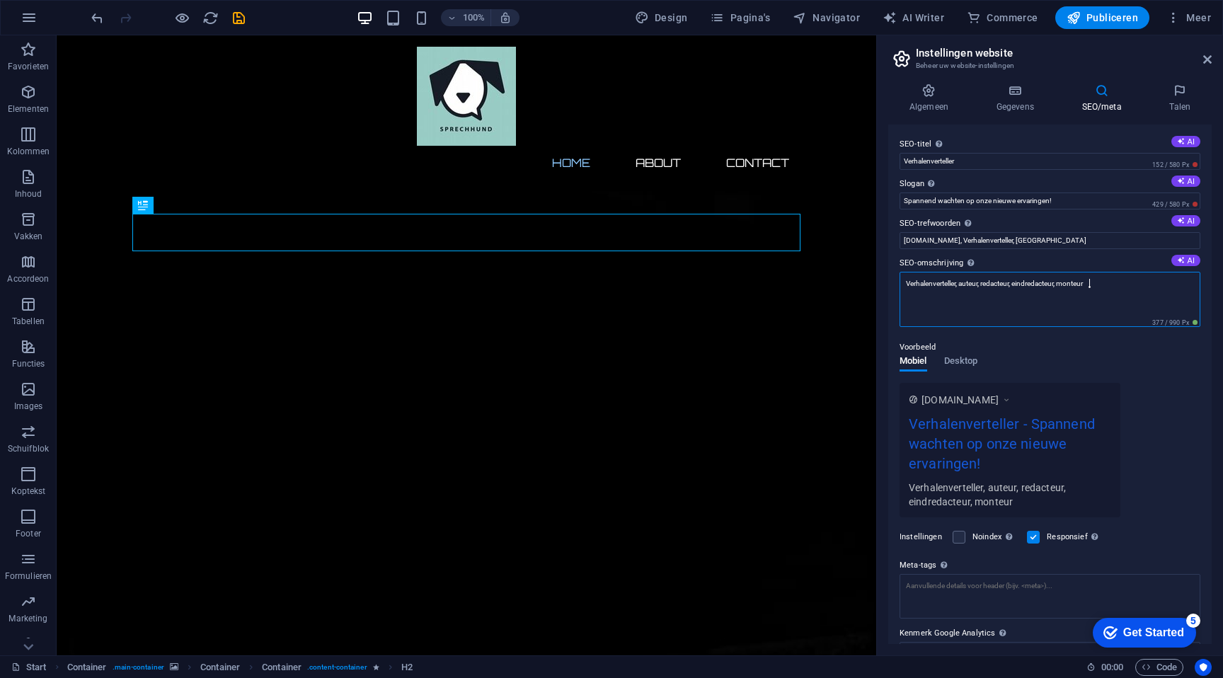
click at [1131, 305] on textarea "Verhalenverteller, auteur, redacteur, eindredacteur, monteur" at bounding box center [1050, 299] width 301 height 55
click at [1190, 263] on button "AI" at bounding box center [1185, 260] width 29 height 11
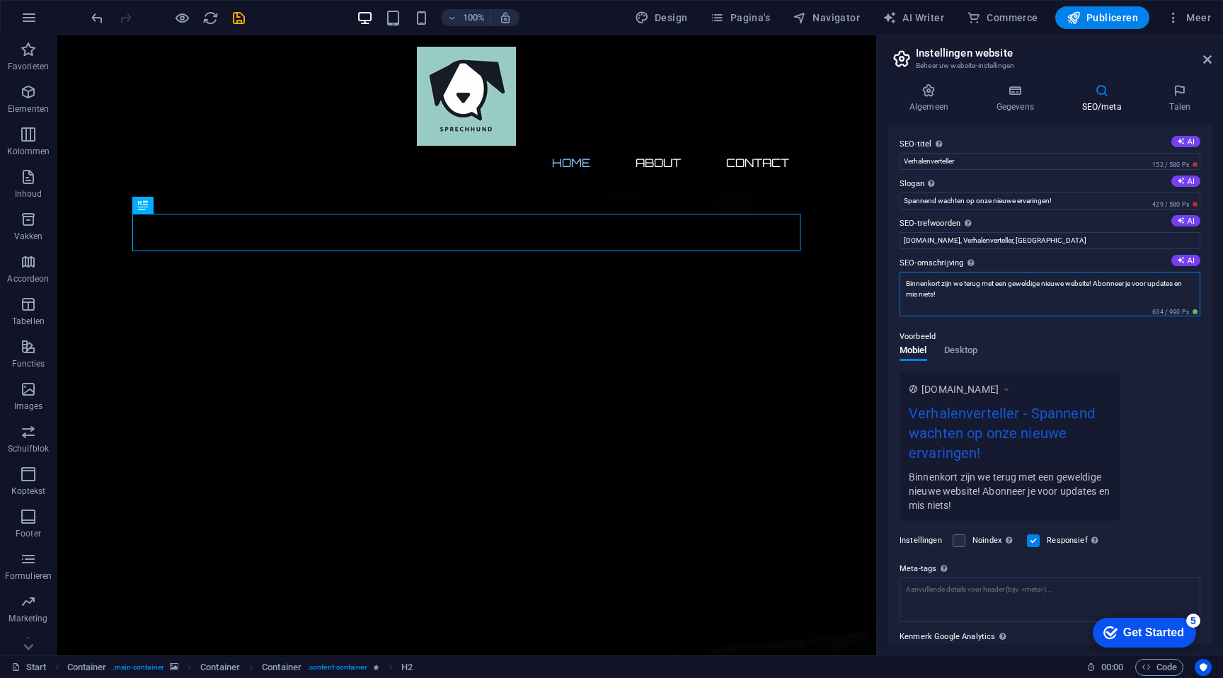
click at [1134, 311] on textarea "Binnenkort zijn we terug met een geweldige nieuwe website! Abonneer je voor upd…" at bounding box center [1050, 294] width 301 height 45
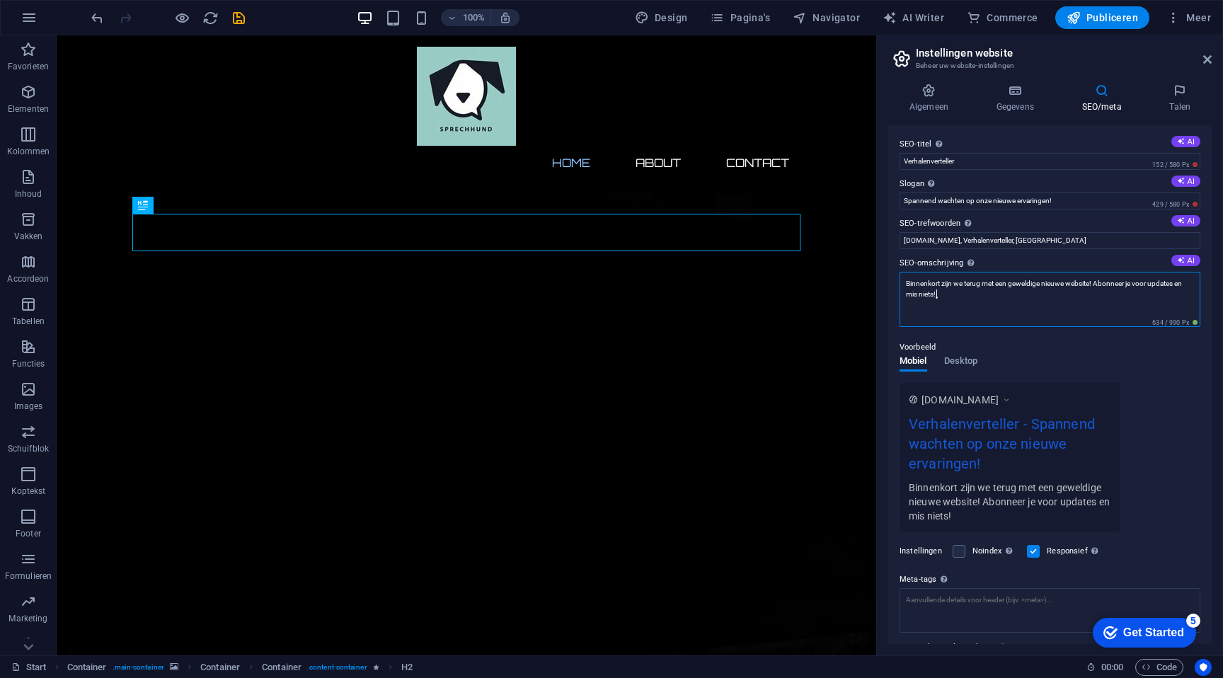
click at [1134, 311] on textarea "Binnenkort zijn we terug met een geweldige nieuwe website! Abonneer je voor upd…" at bounding box center [1050, 299] width 301 height 55
paste textarea "Verhalenverteller, auteur, redacteur, eindredacteur, monteur"
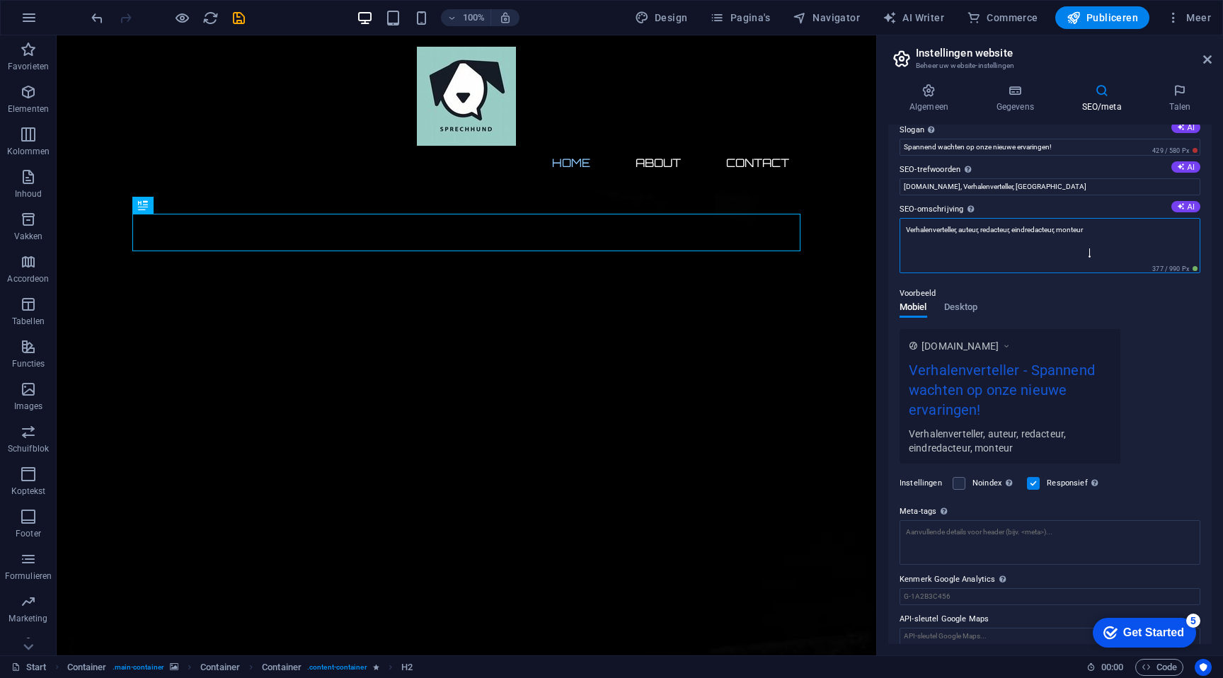
scroll to position [65, 0]
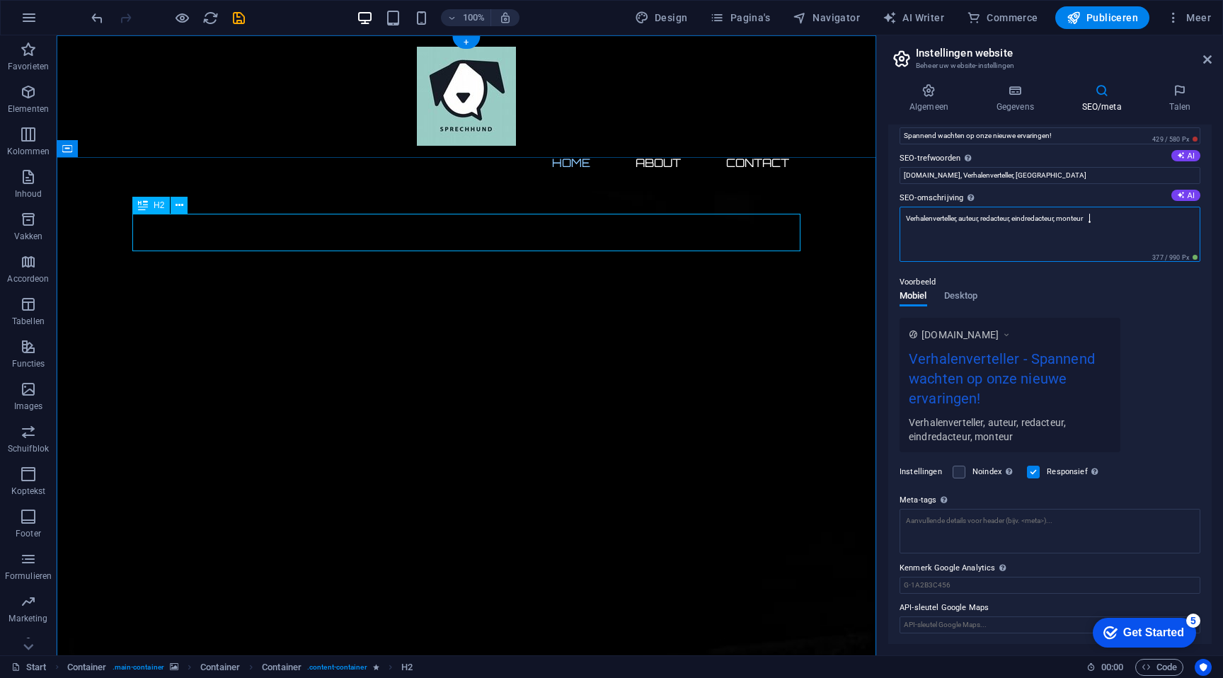
type textarea "Verhalenverteller, auteur, redacteur, eindredacteur, monteur"
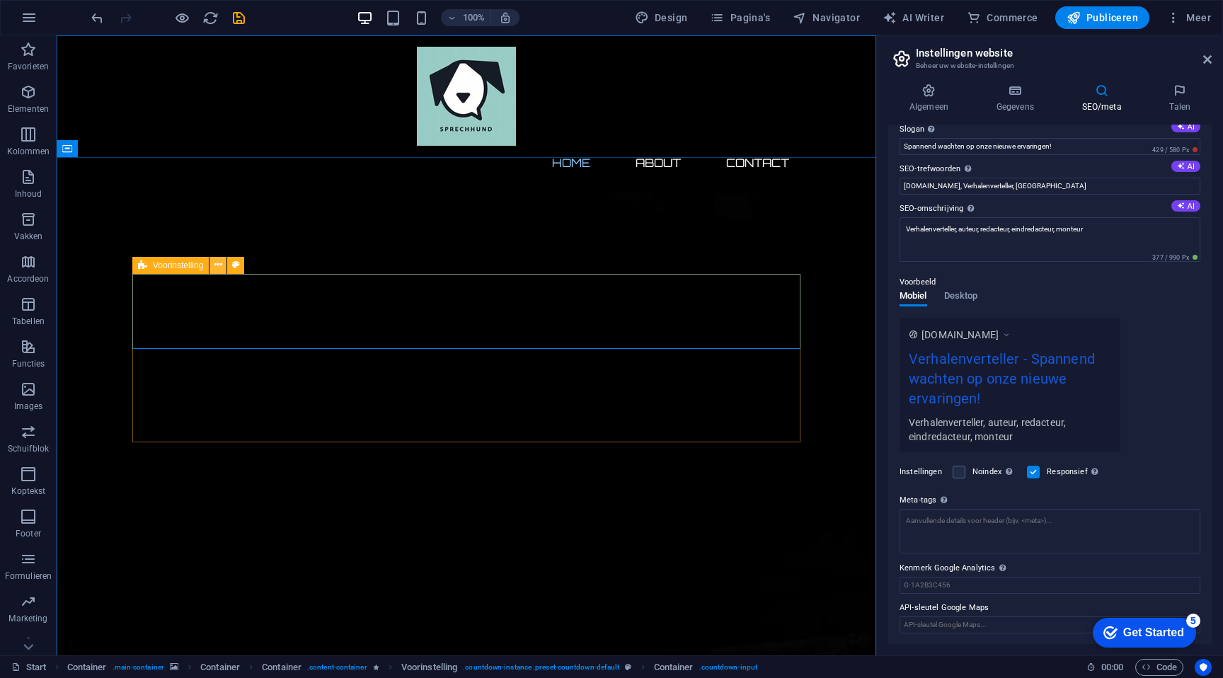
click at [219, 265] on icon at bounding box center [218, 265] width 8 height 15
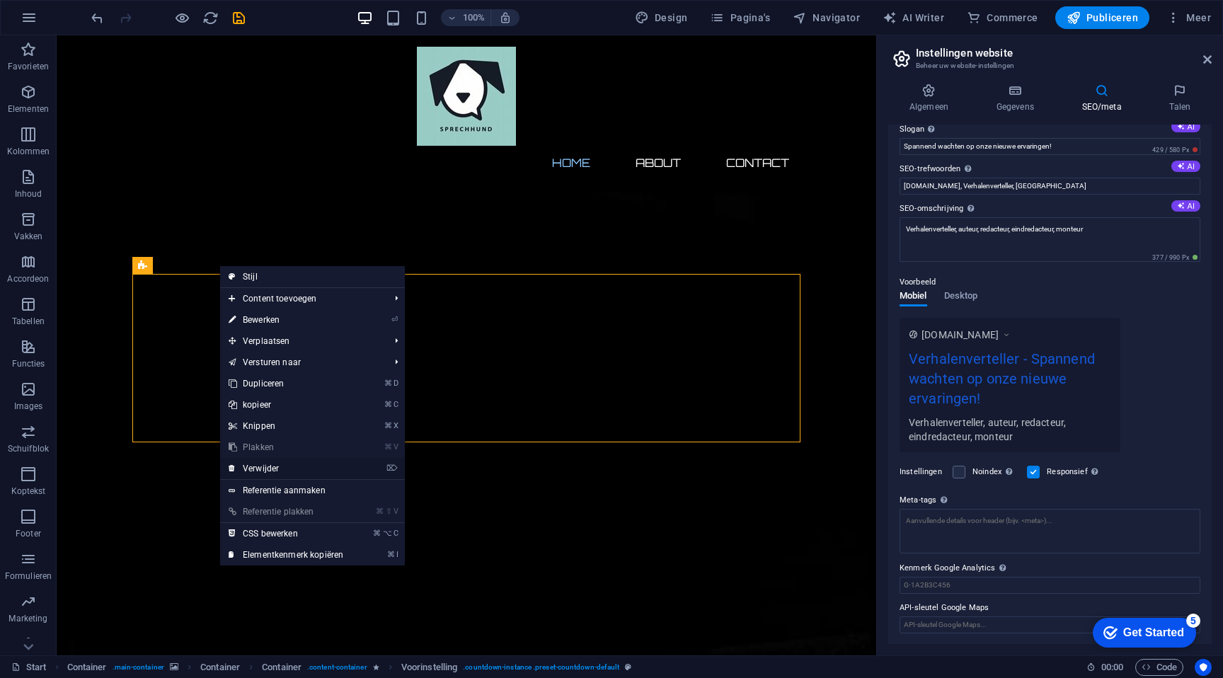
click at [268, 465] on link "⌦ Verwijder" at bounding box center [286, 468] width 132 height 21
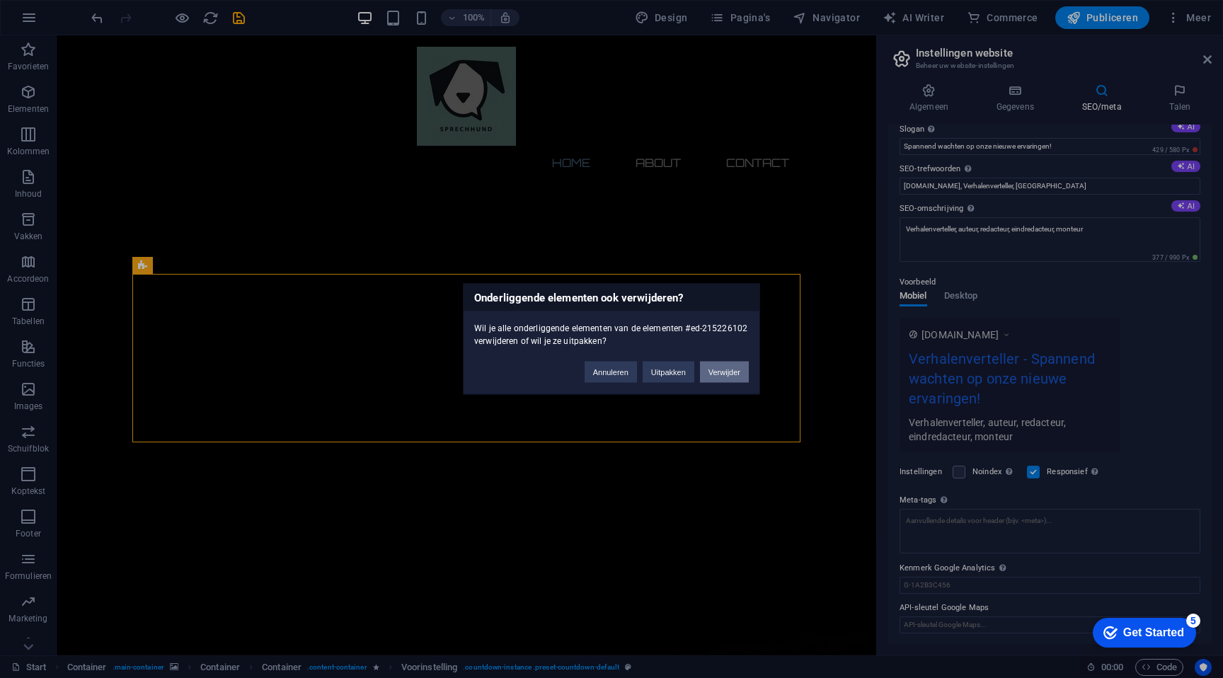
click at [722, 369] on button "Verwijder" at bounding box center [724, 372] width 49 height 21
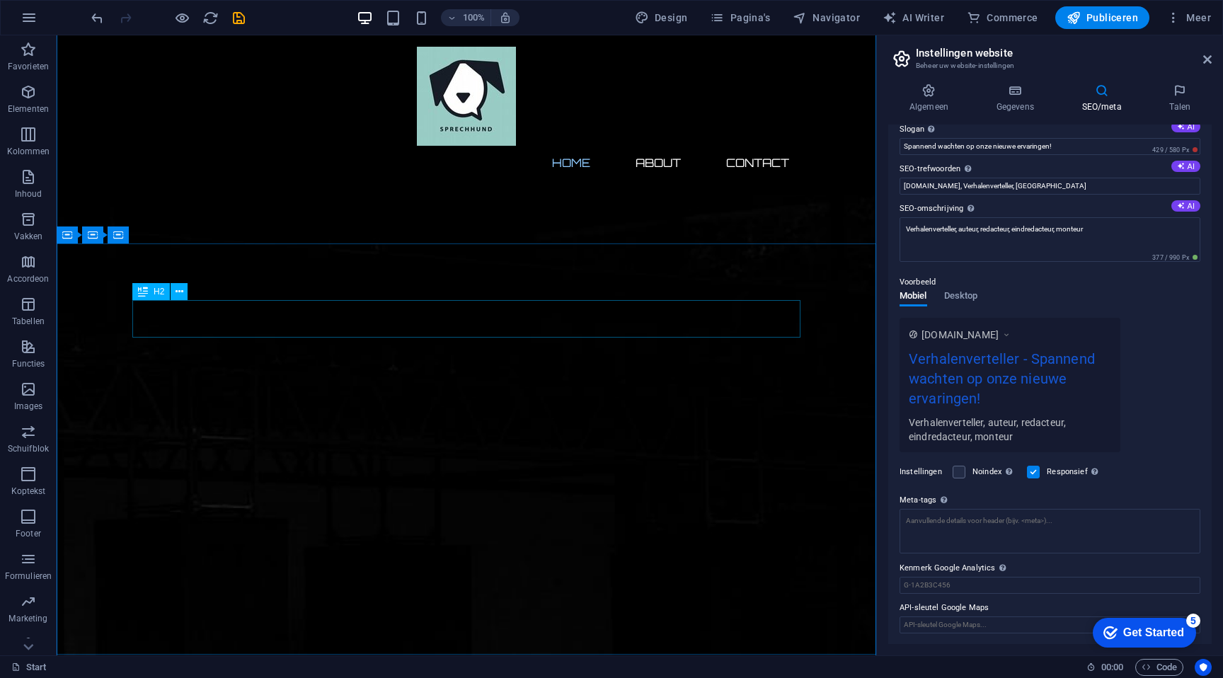
scroll to position [287, 0]
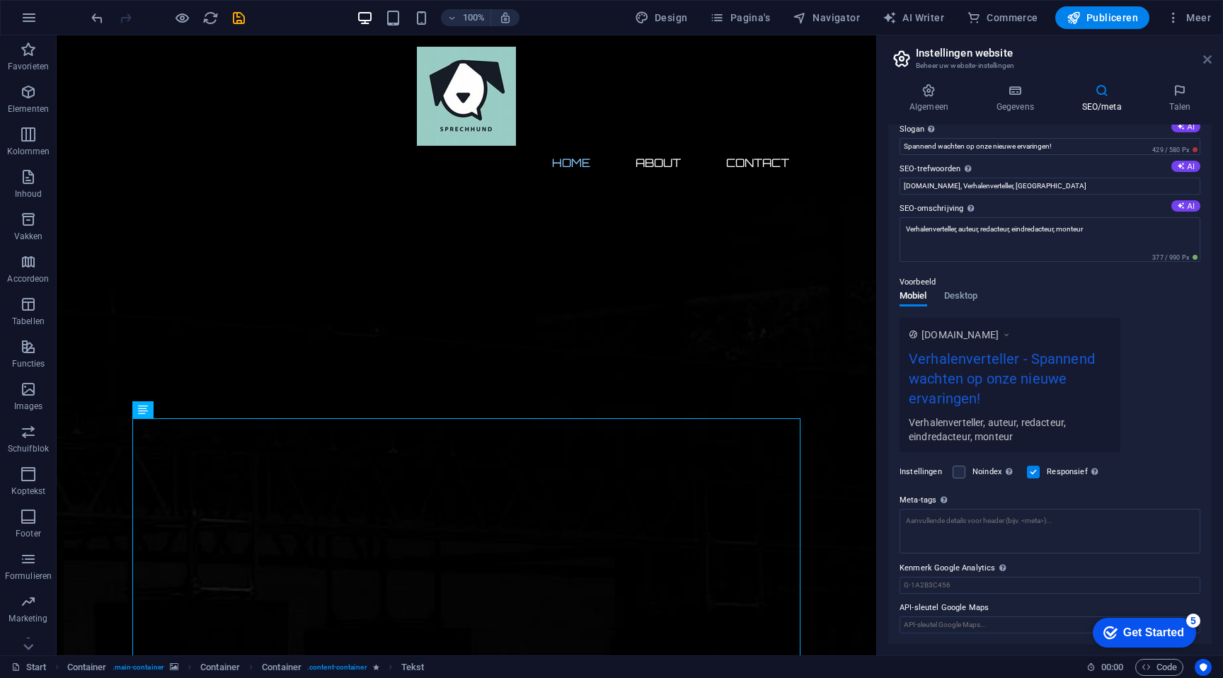
click at [1211, 58] on icon at bounding box center [1207, 59] width 8 height 11
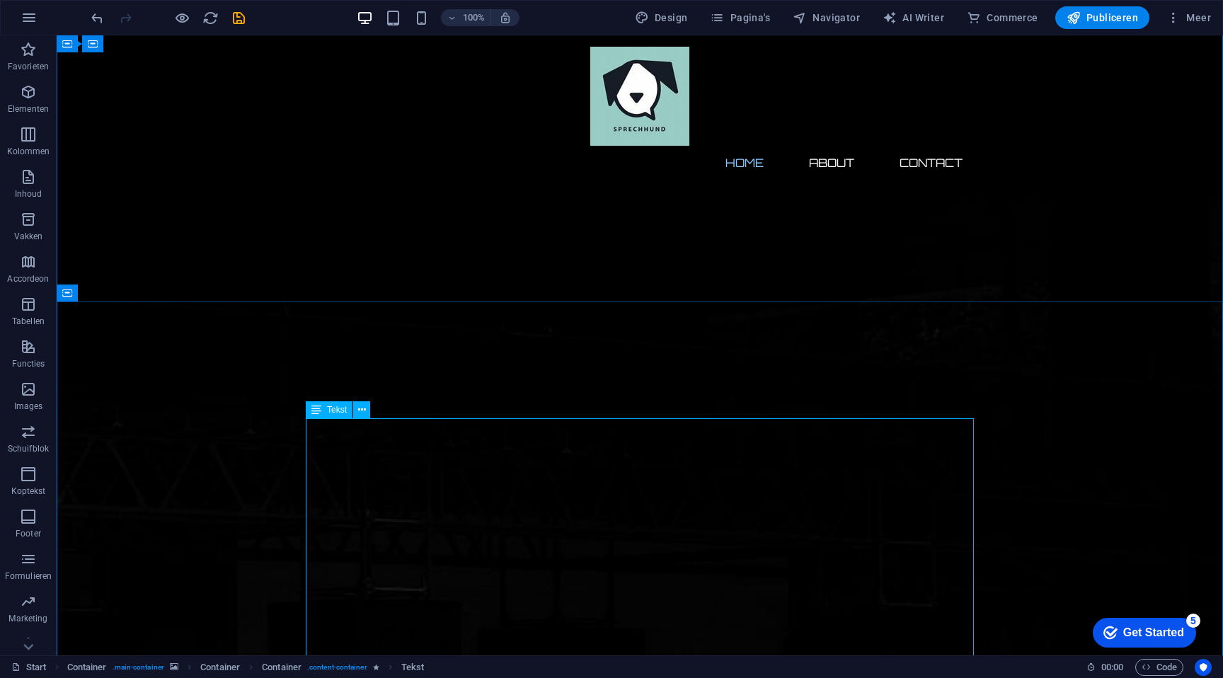
click at [363, 410] on icon at bounding box center [362, 410] width 8 height 15
click at [376, 388] on button at bounding box center [368, 387] width 17 height 17
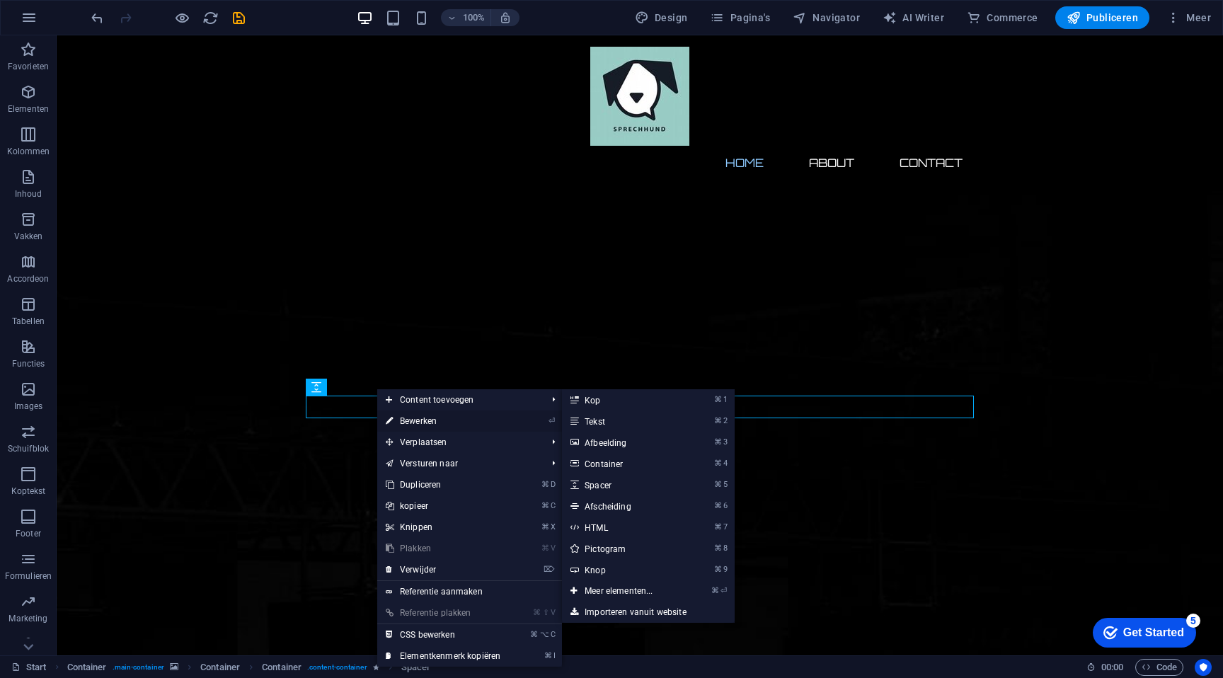
click at [426, 421] on link "⏎ Bewerken" at bounding box center [443, 420] width 132 height 21
select select "px"
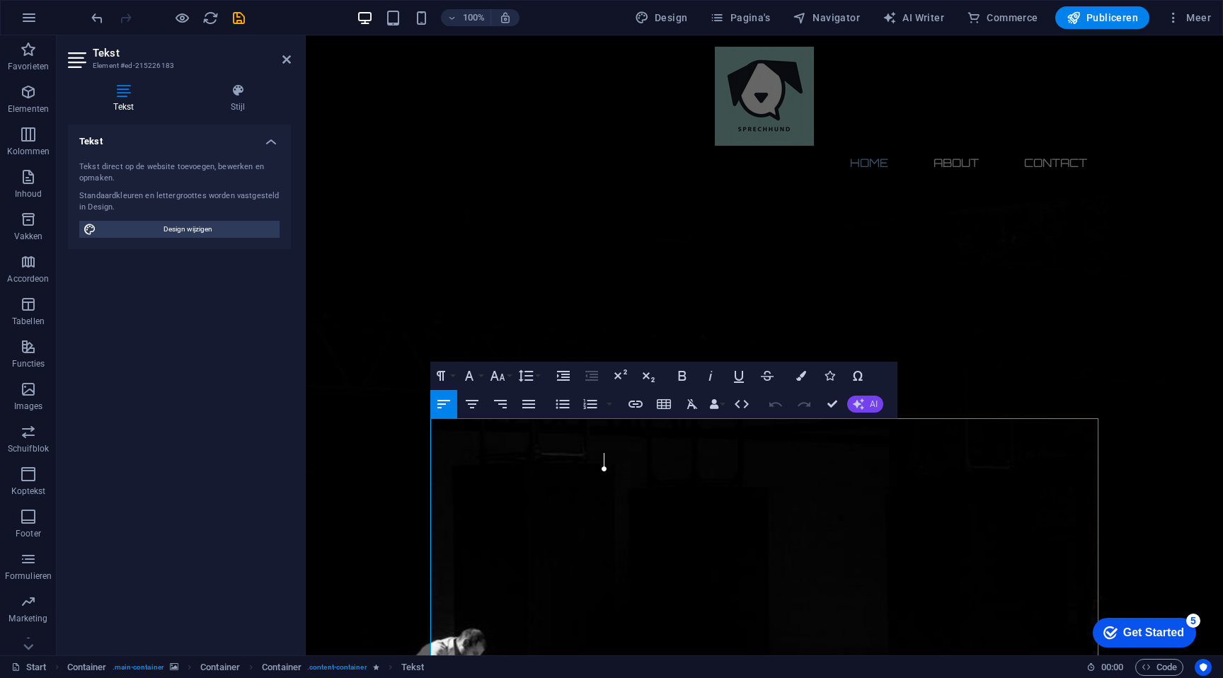
click at [870, 404] on span "AI" at bounding box center [874, 404] width 8 height 8
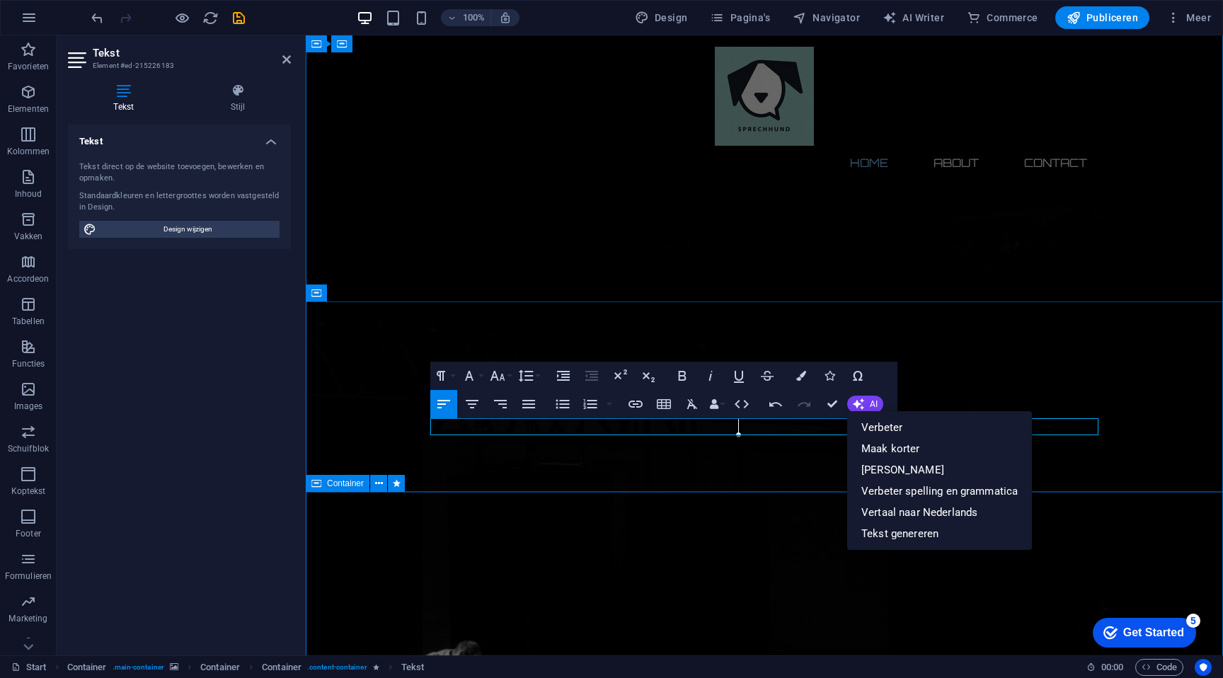
scroll to position [267, 4]
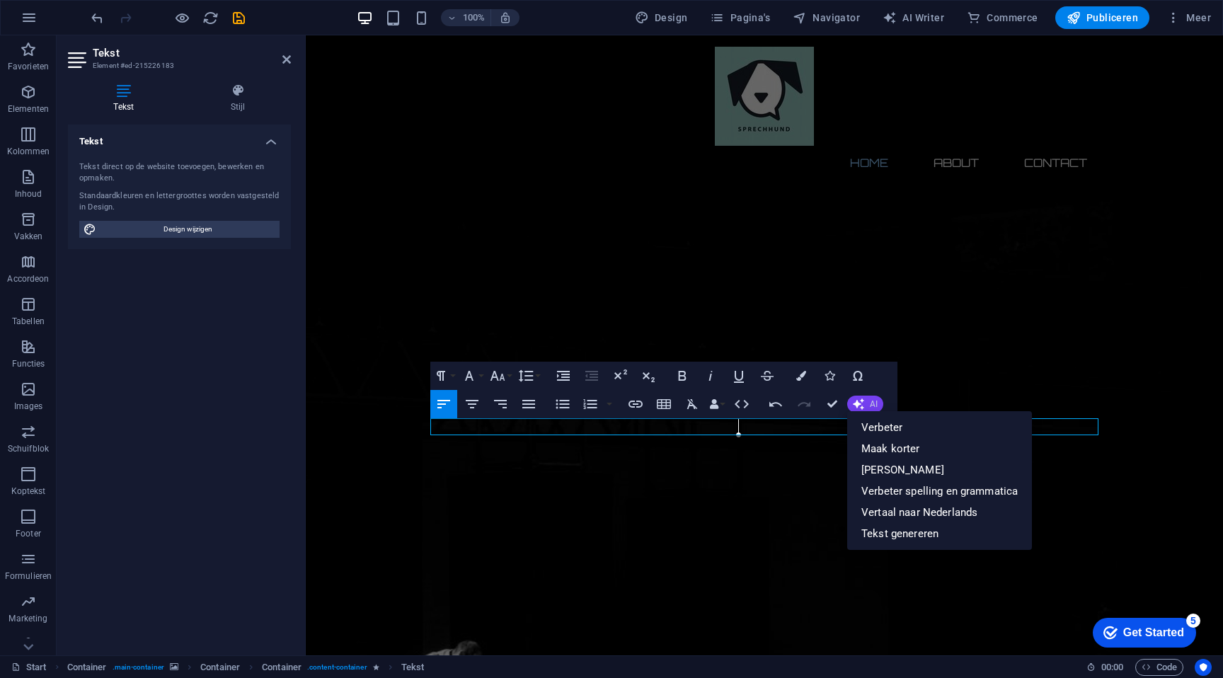
click at [878, 406] on button "AI" at bounding box center [865, 404] width 36 height 17
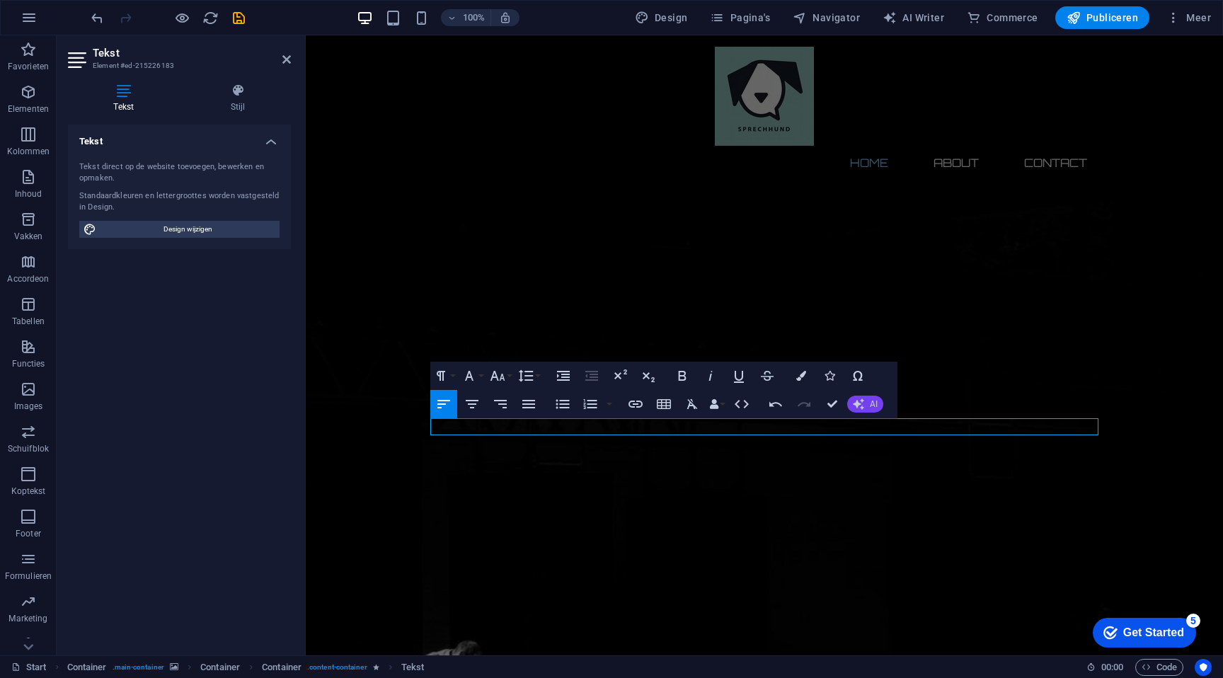
click at [868, 406] on button "AI" at bounding box center [865, 404] width 36 height 17
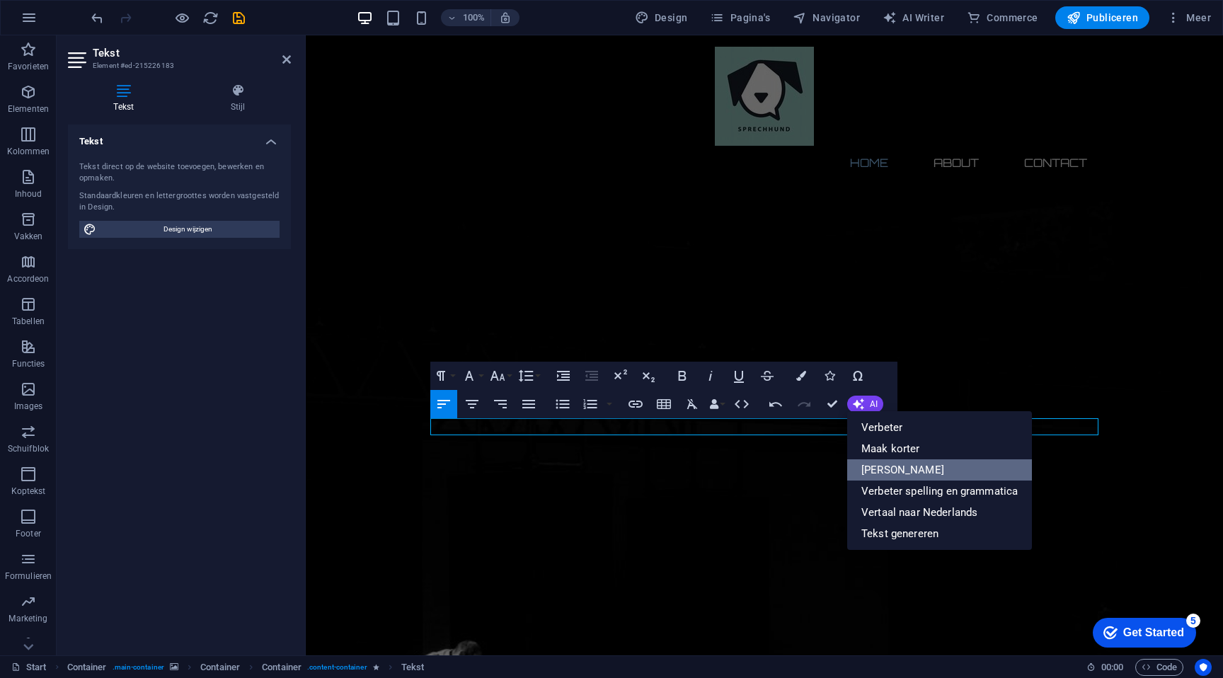
click at [900, 461] on link "[PERSON_NAME]" at bounding box center [939, 469] width 185 height 21
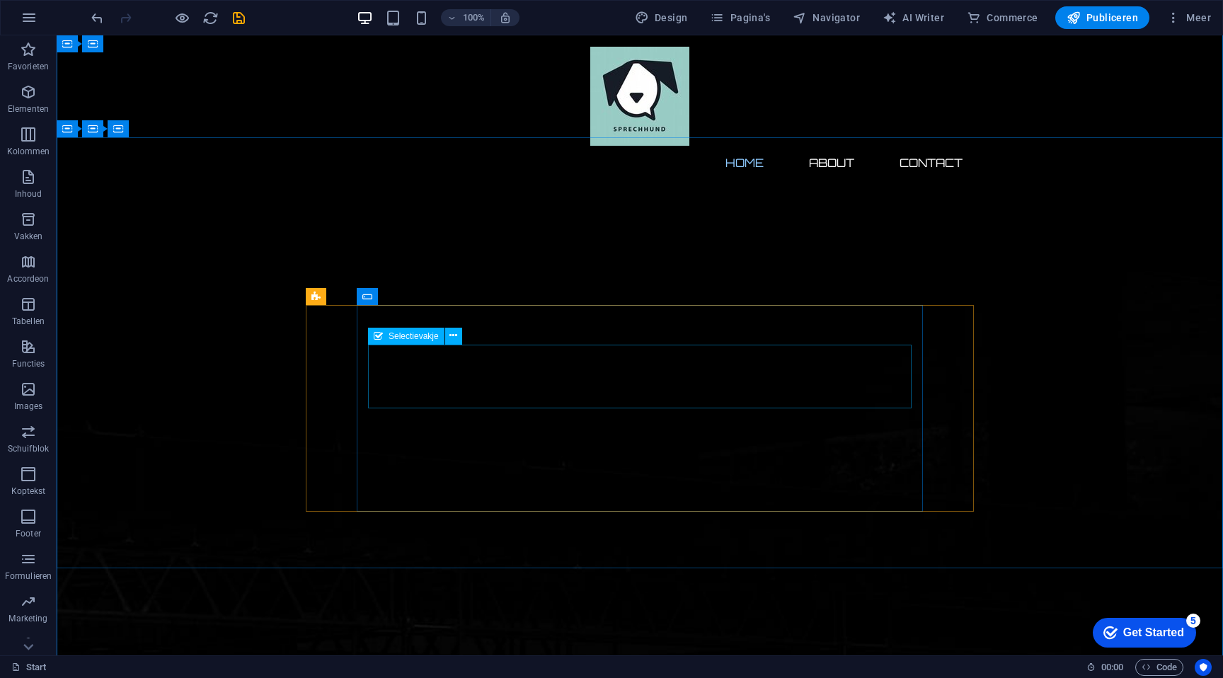
scroll to position [0, 0]
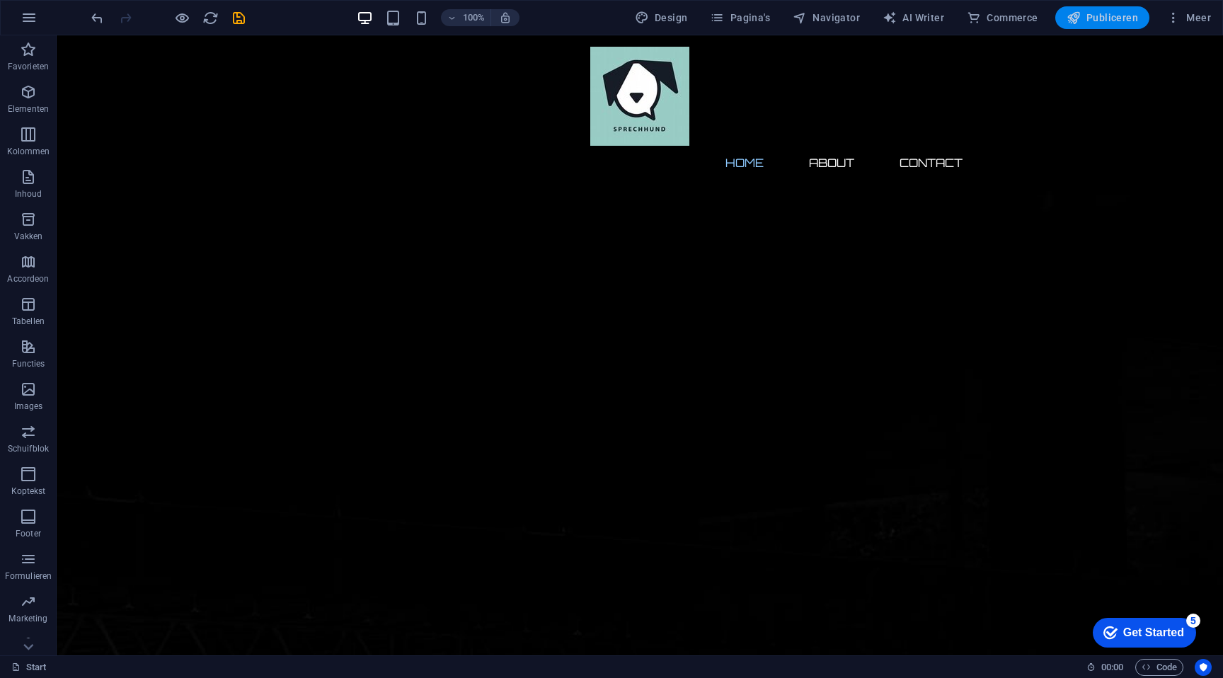
click at [1105, 24] on span "Publiceren" at bounding box center [1102, 18] width 71 height 14
